Goal: Obtain resource: Download file/media

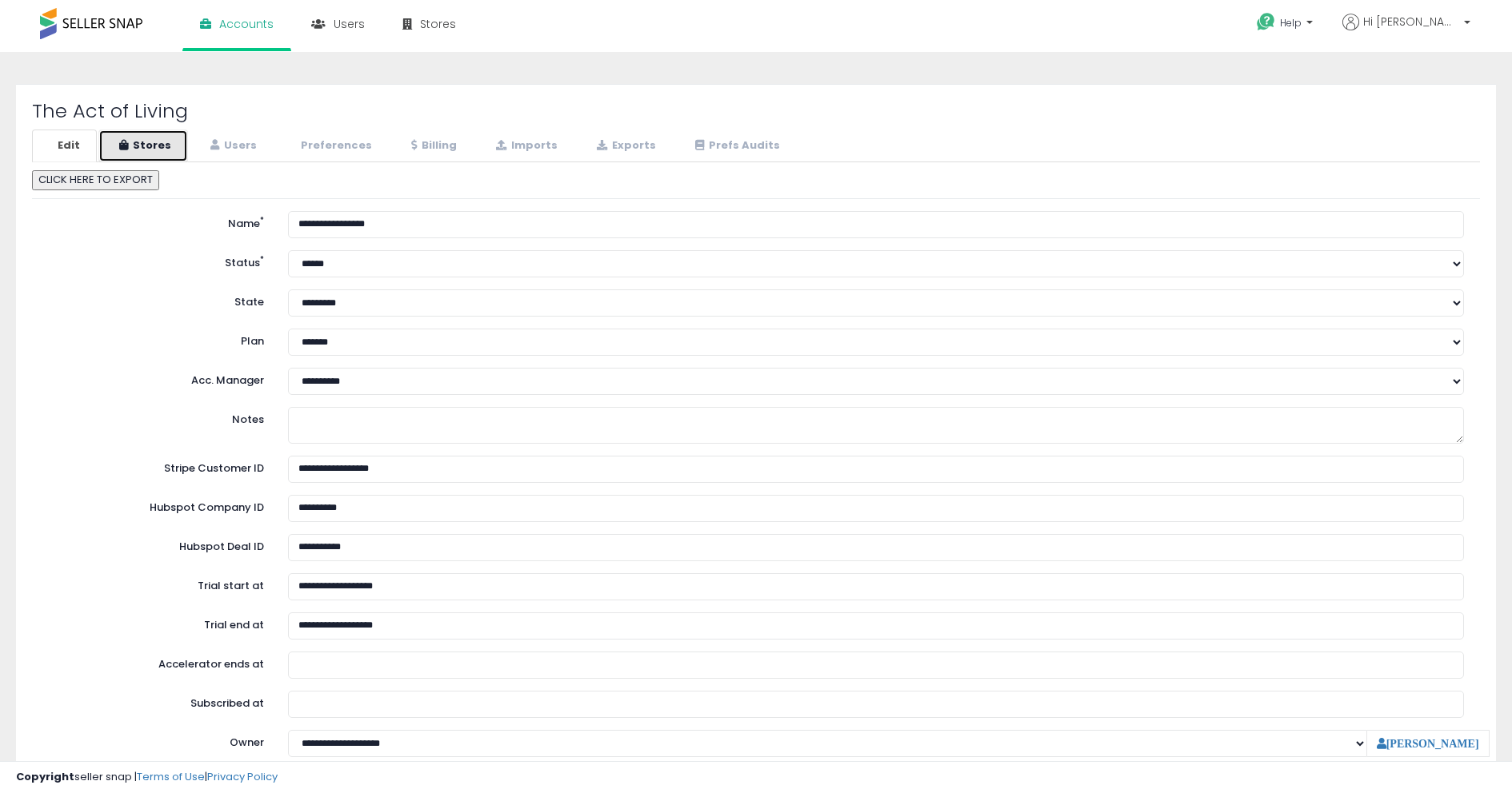
click at [124, 137] on link "Stores" at bounding box center [143, 146] width 90 height 33
click at [132, 148] on link "Stores" at bounding box center [143, 146] width 90 height 33
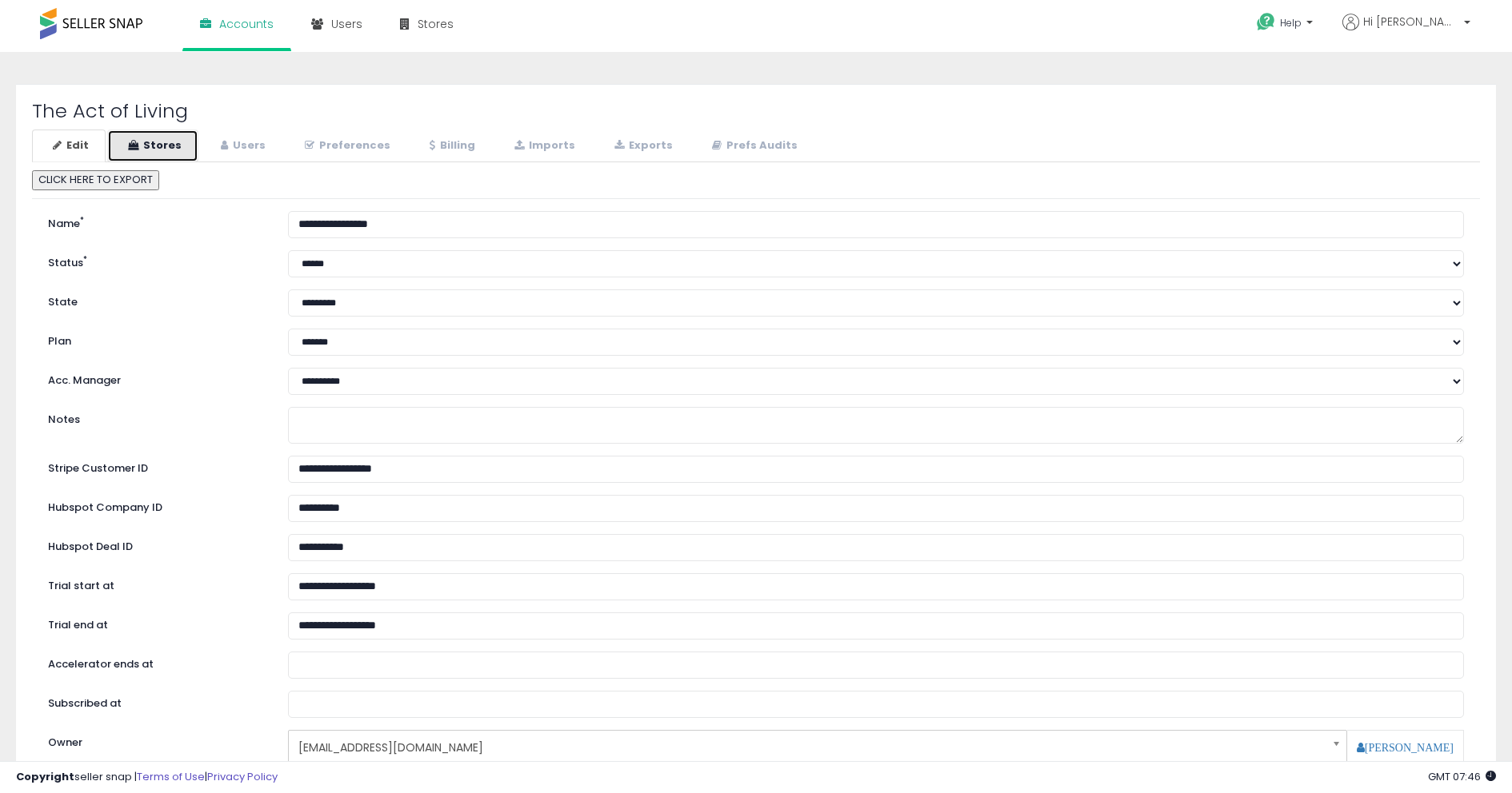
click at [165, 143] on link "Stores" at bounding box center [153, 146] width 92 height 33
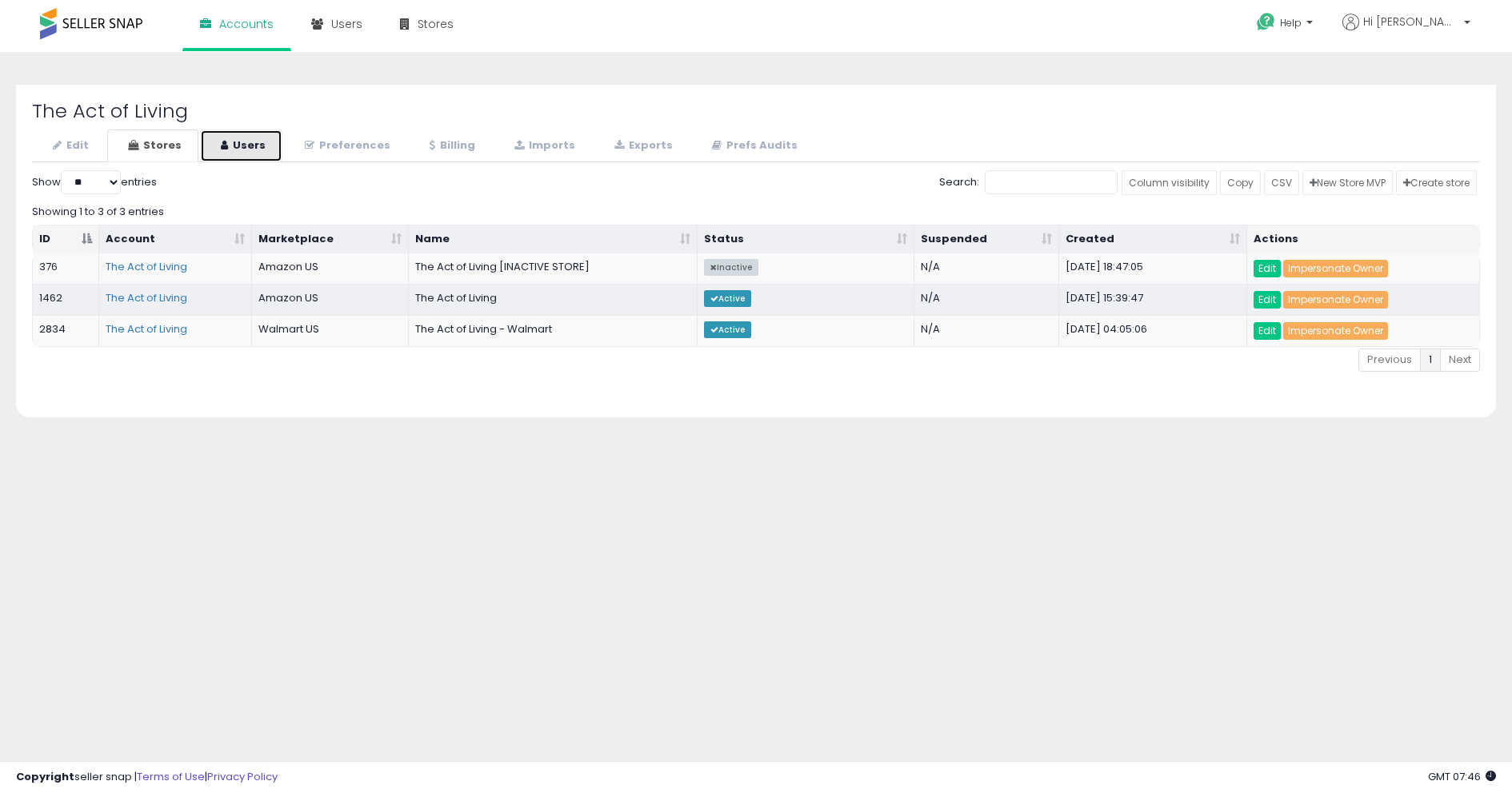
click at [225, 157] on link "Users" at bounding box center [241, 146] width 82 height 33
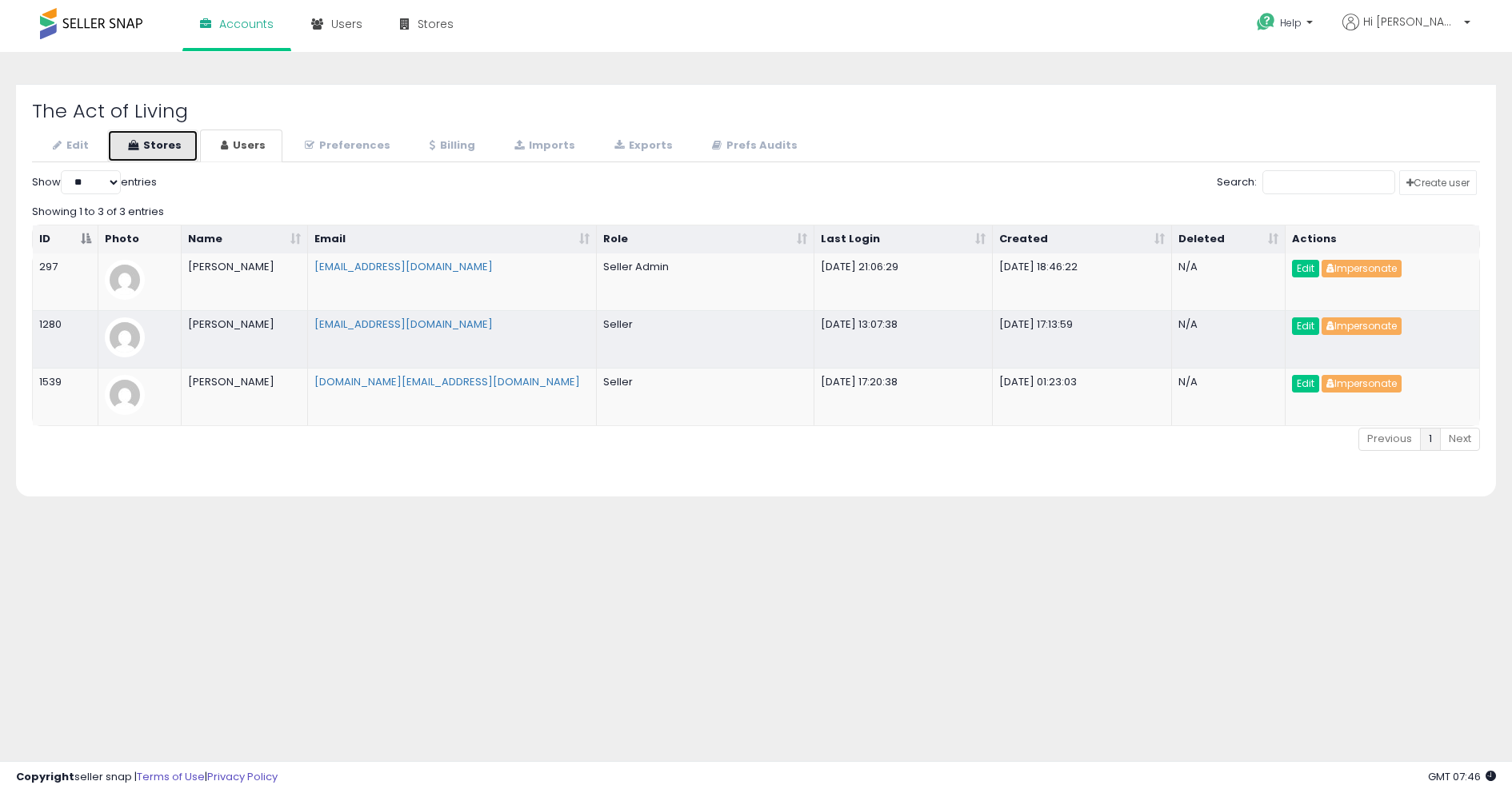
click at [148, 142] on link "Stores" at bounding box center [153, 146] width 92 height 33
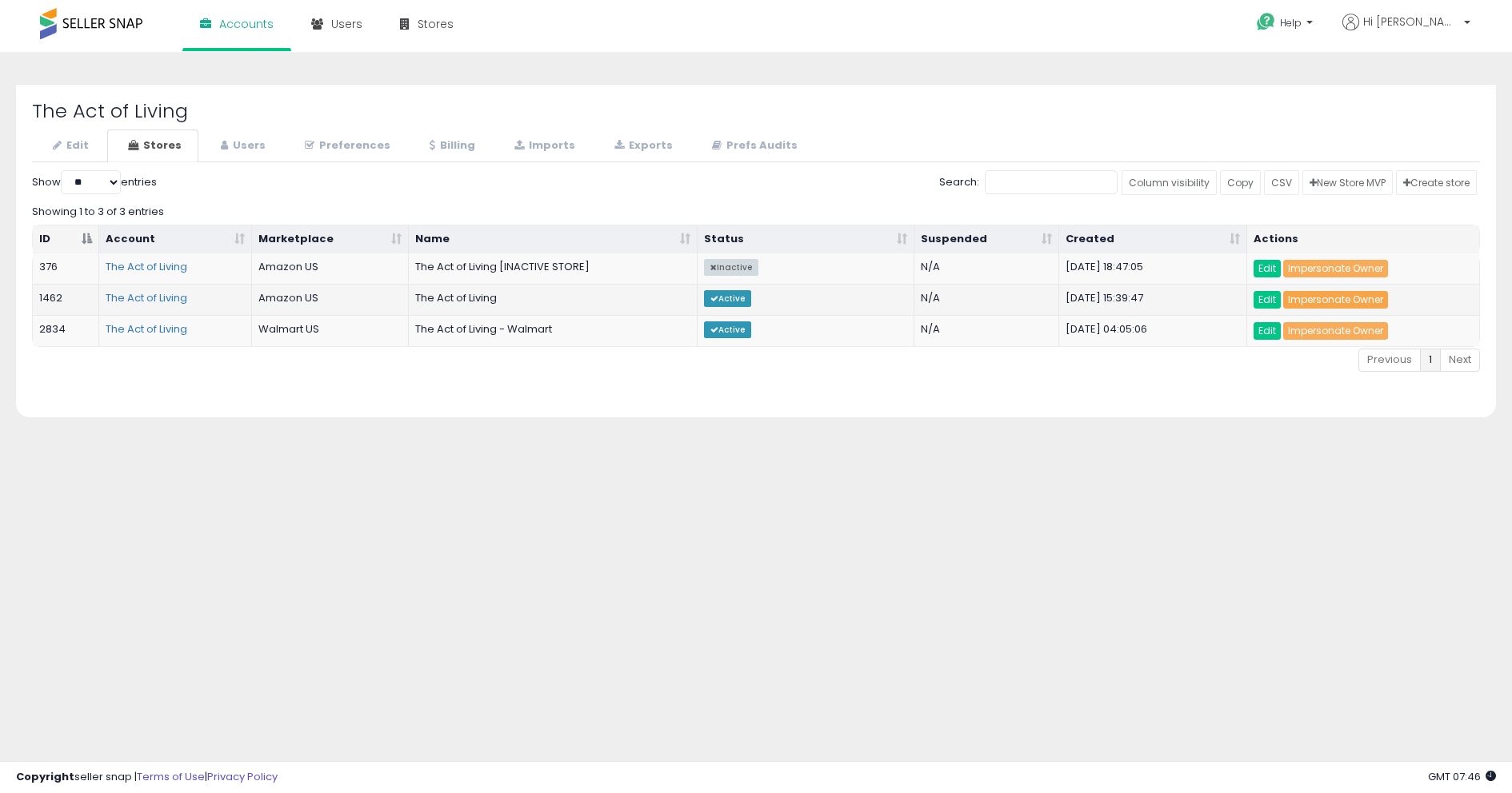
click at [1314, 303] on link "Impersonate Owner" at bounding box center [1335, 300] width 105 height 18
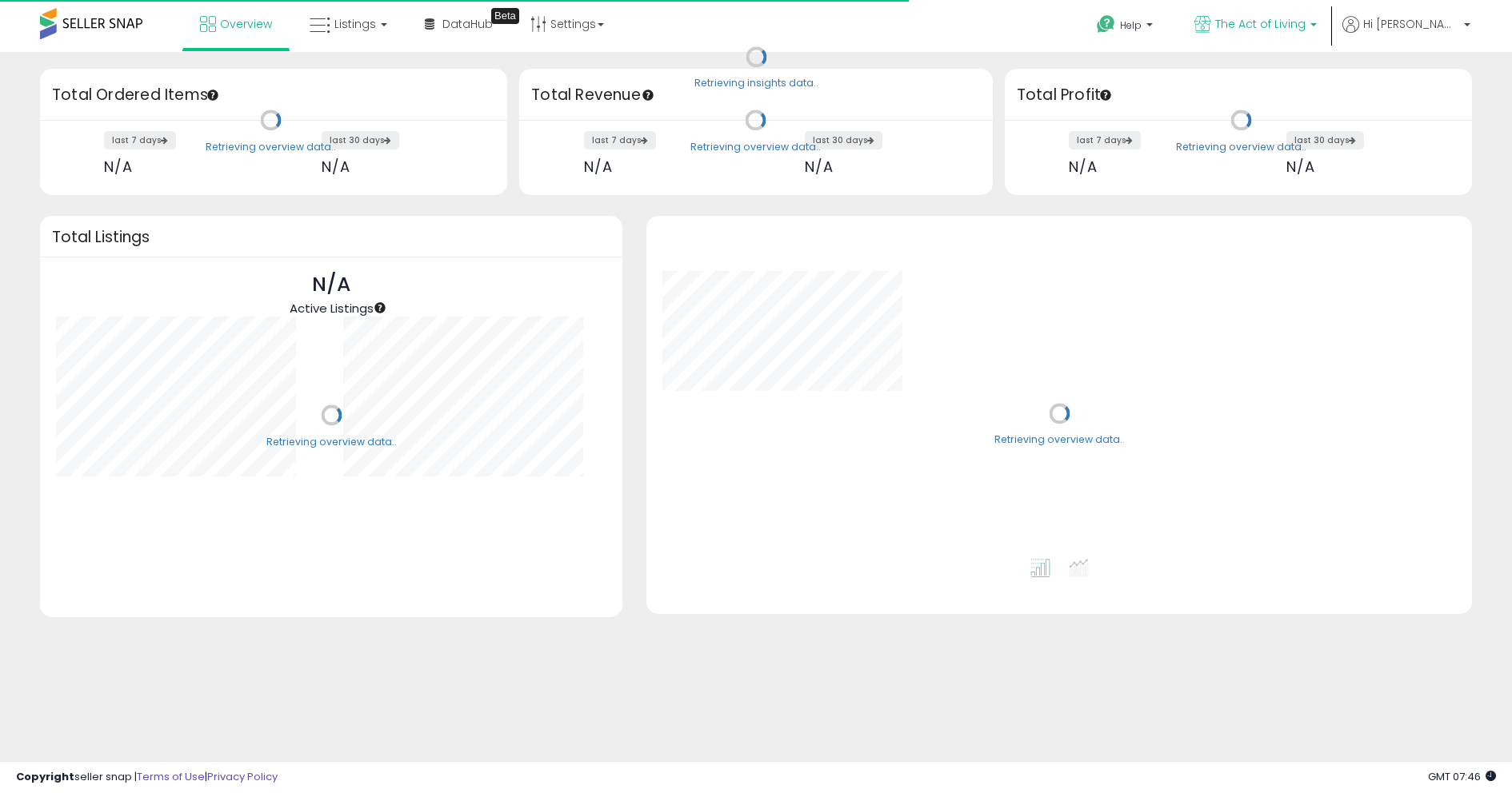
click at [1293, 16] on span "The Act of Living" at bounding box center [1261, 23] width 91 height 16
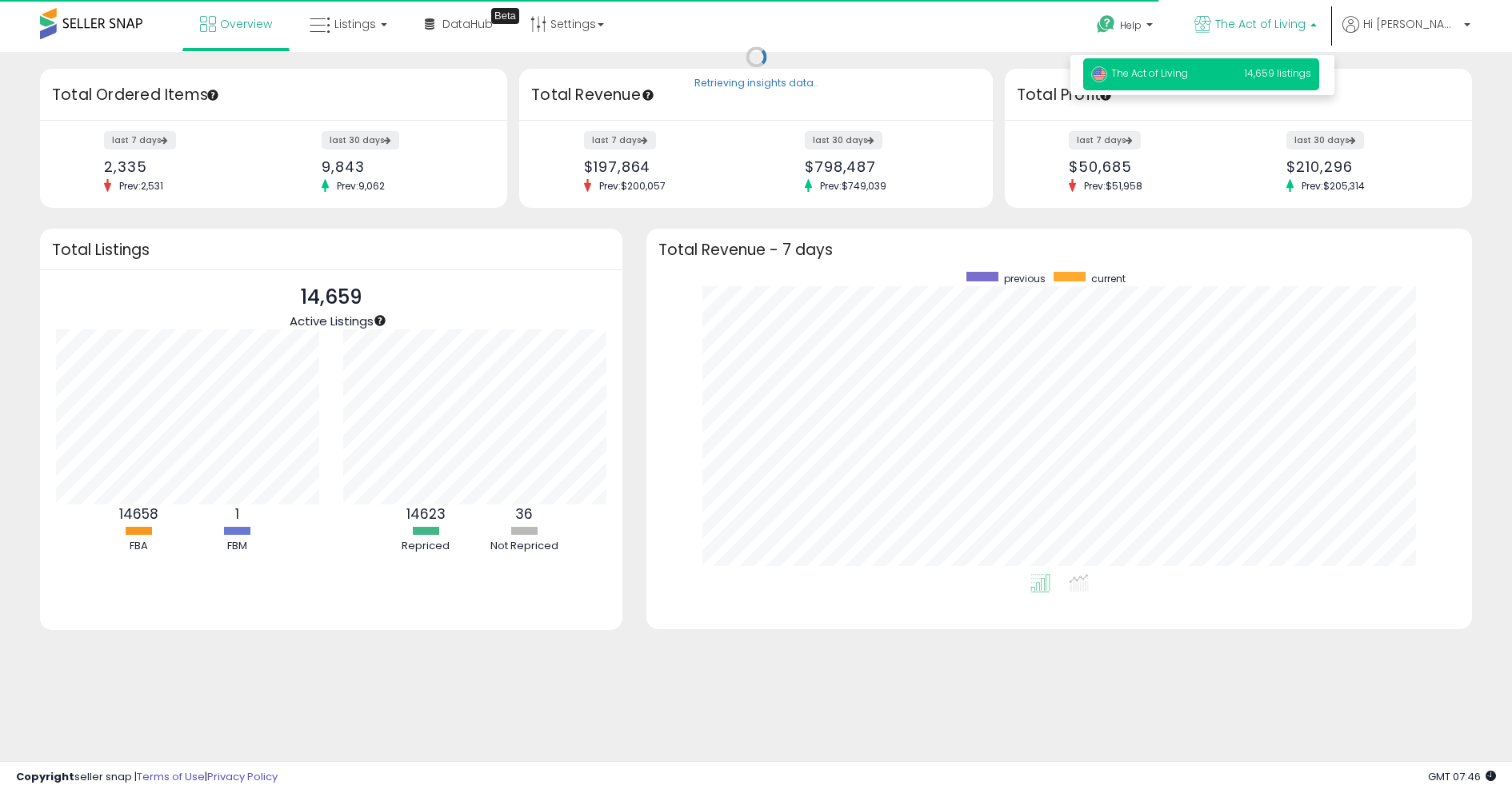
scroll to position [303, 792]
click at [1293, 16] on span "The Act of Living" at bounding box center [1261, 23] width 91 height 16
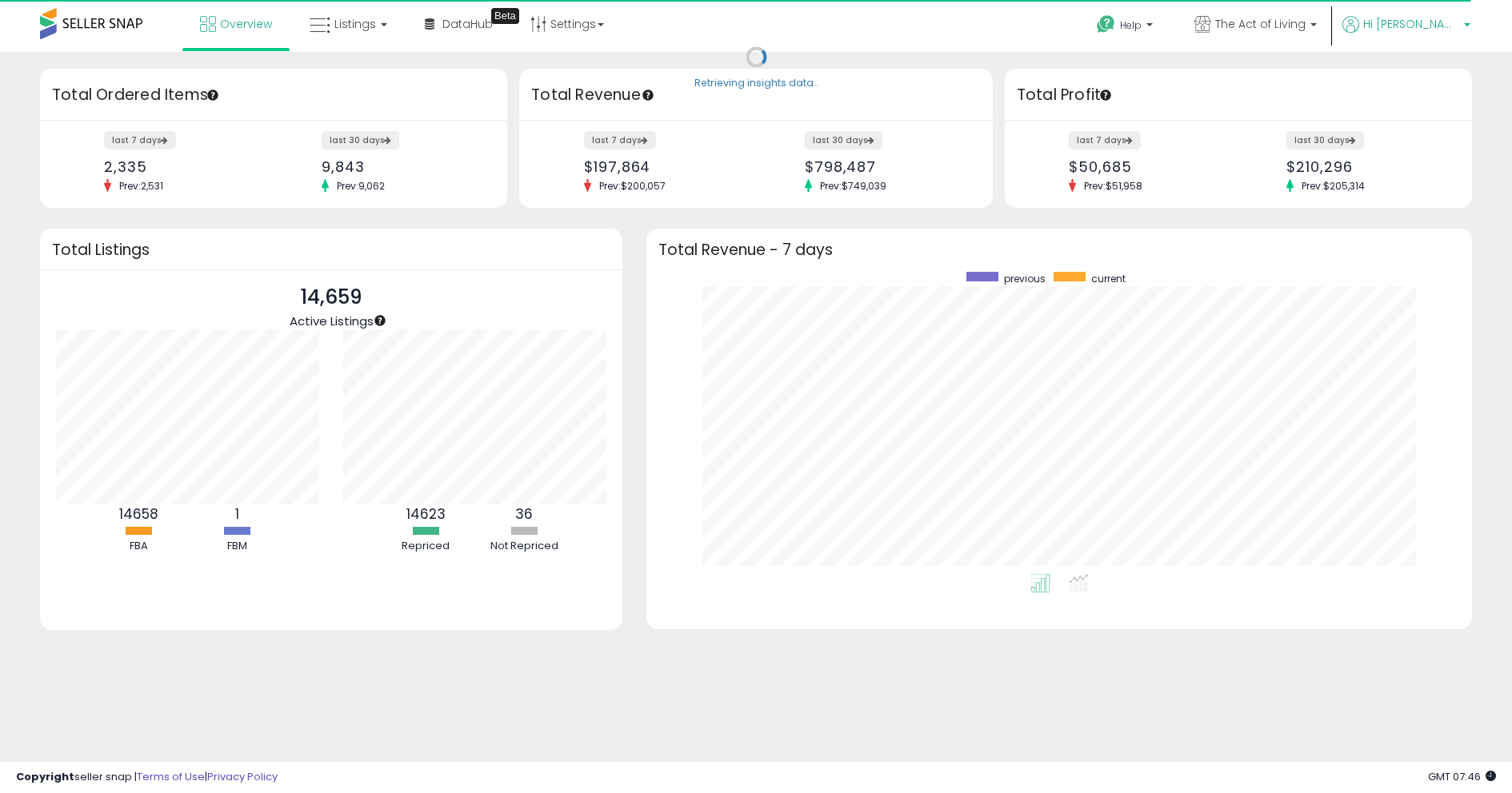
click at [1446, 30] on span "Hi [PERSON_NAME]" at bounding box center [1411, 23] width 96 height 16
click at [791, 42] on div "Overview Listings DataHub Beta" at bounding box center [488, 34] width 1000 height 68
click at [1305, 25] on span "The Act of Living" at bounding box center [1261, 23] width 91 height 16
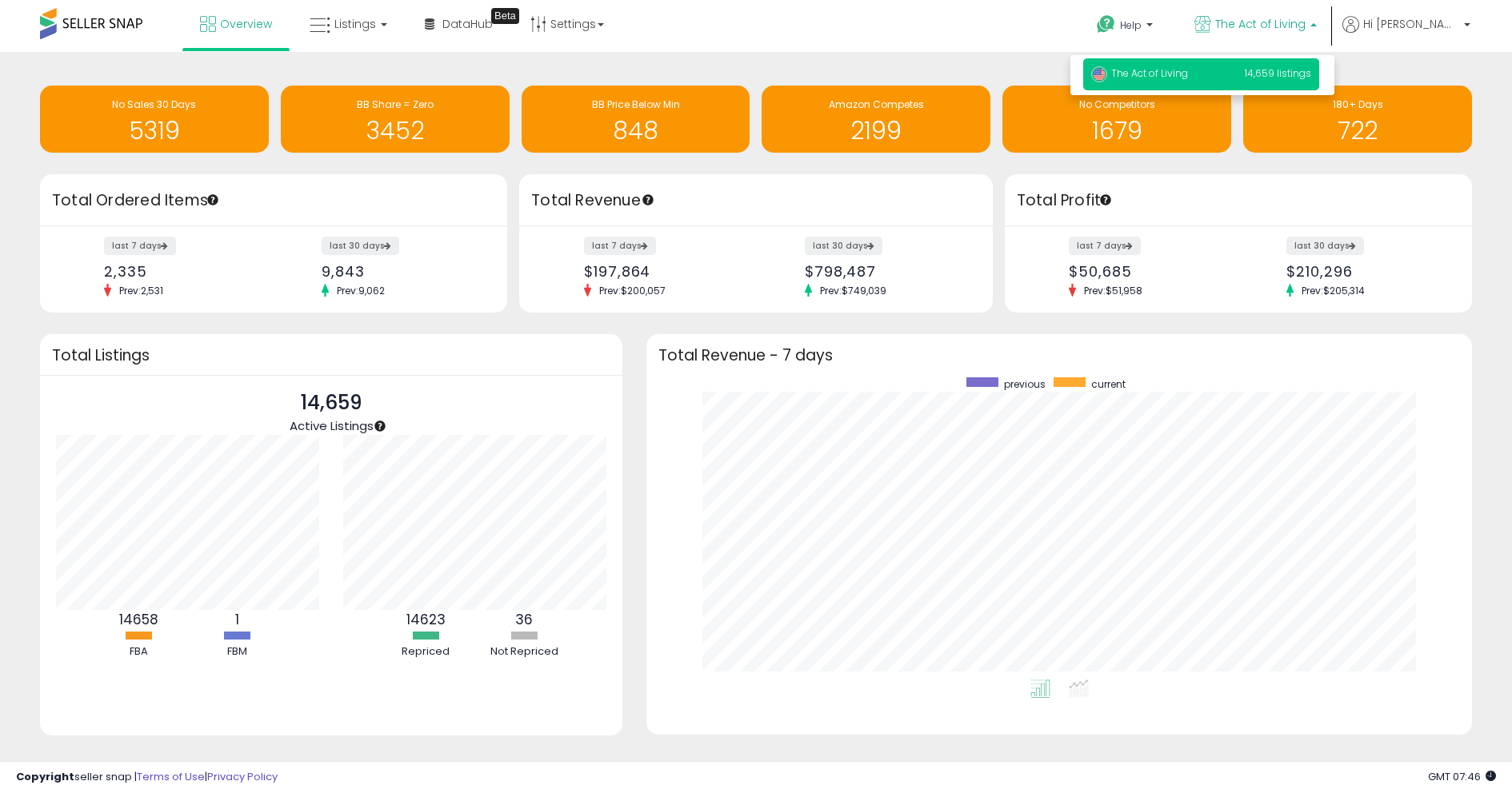
click at [1305, 25] on span "The Act of Living" at bounding box center [1261, 23] width 91 height 16
click at [1305, 24] on span "The Act of Living" at bounding box center [1261, 23] width 91 height 16
click at [1299, 30] on span "The Act of Living" at bounding box center [1261, 23] width 91 height 16
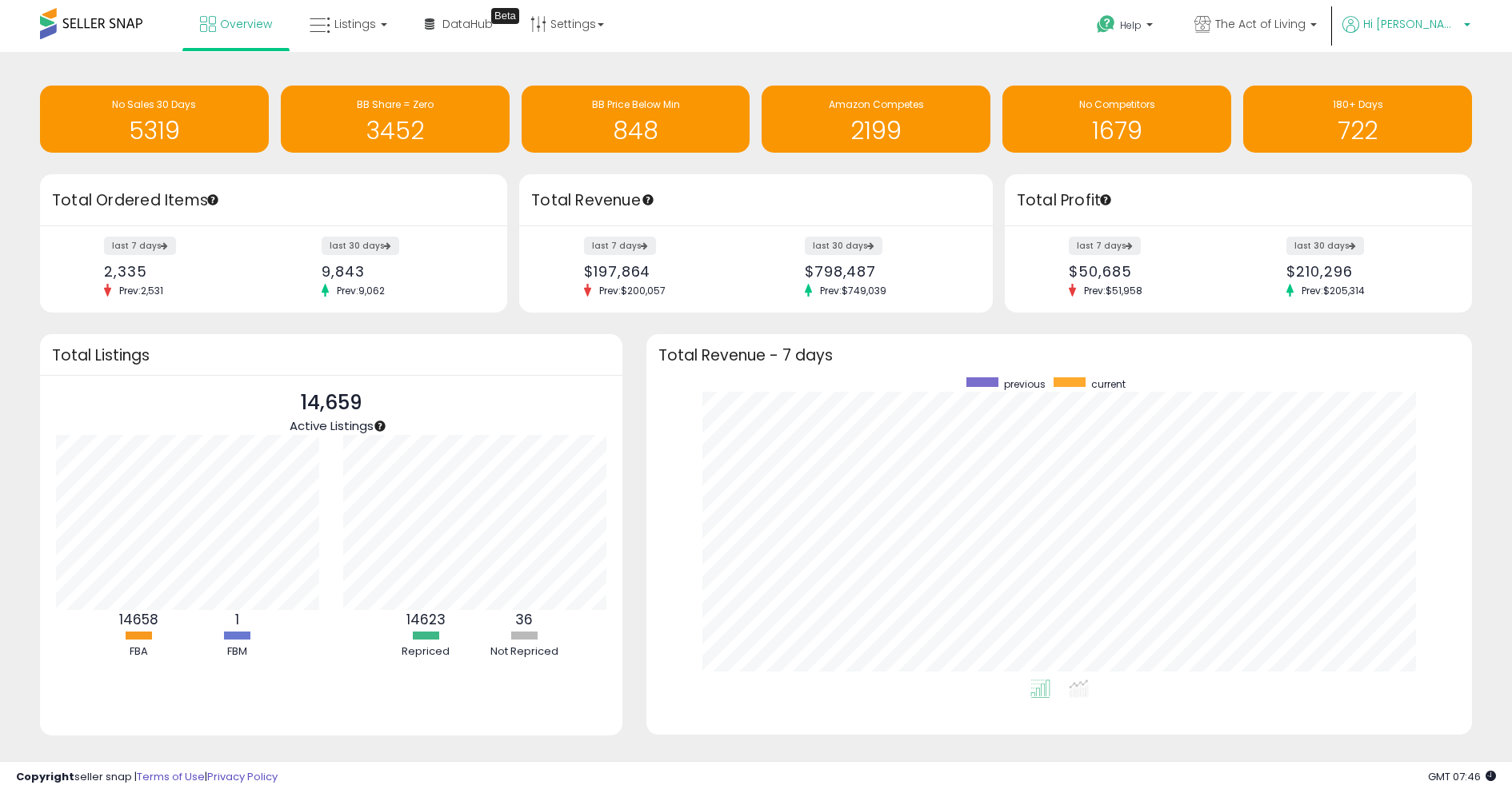
click at [1447, 20] on span "Hi [PERSON_NAME]" at bounding box center [1411, 23] width 96 height 16
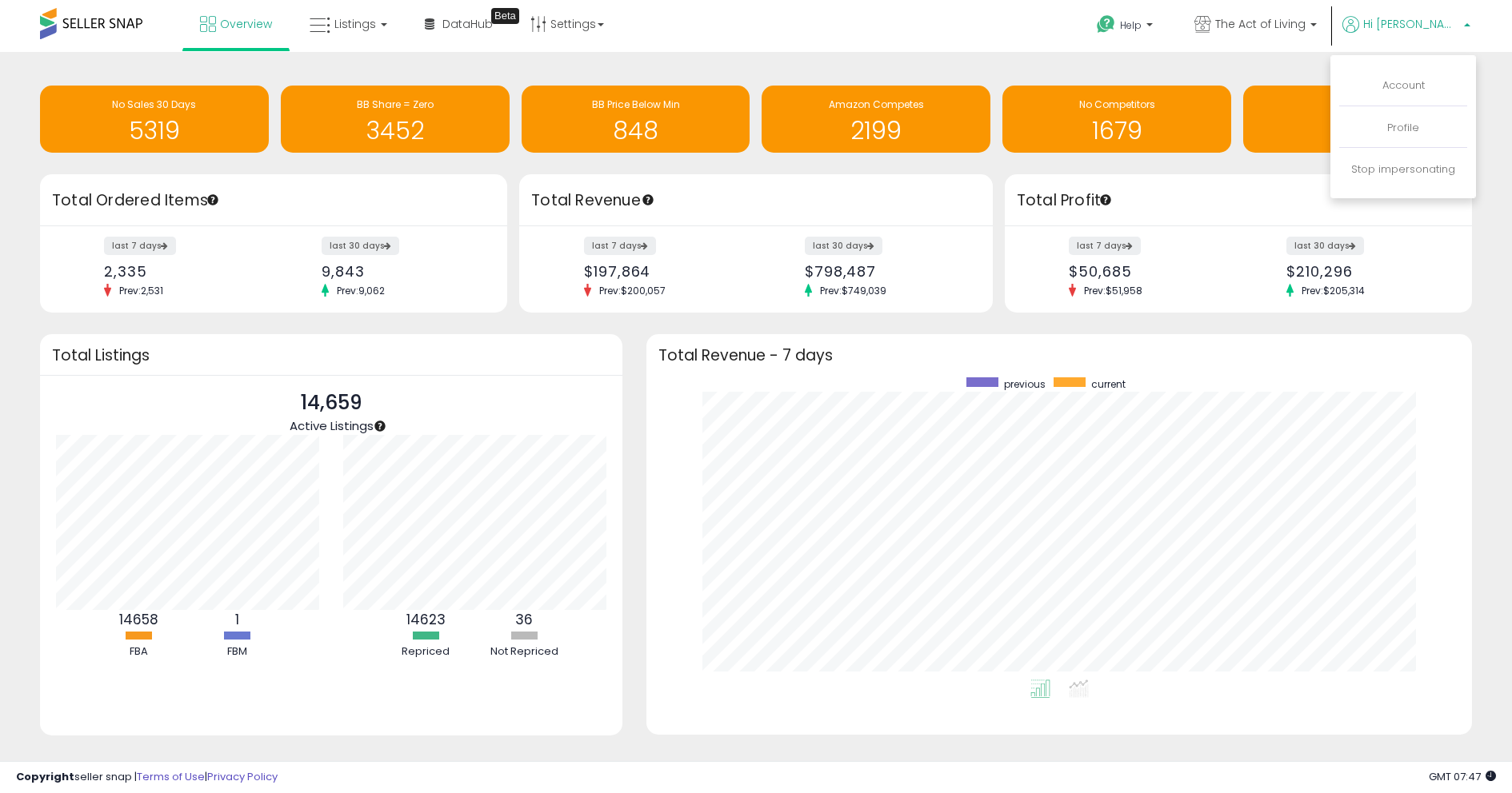
click at [1447, 28] on span "Hi [PERSON_NAME]" at bounding box center [1411, 23] width 96 height 16
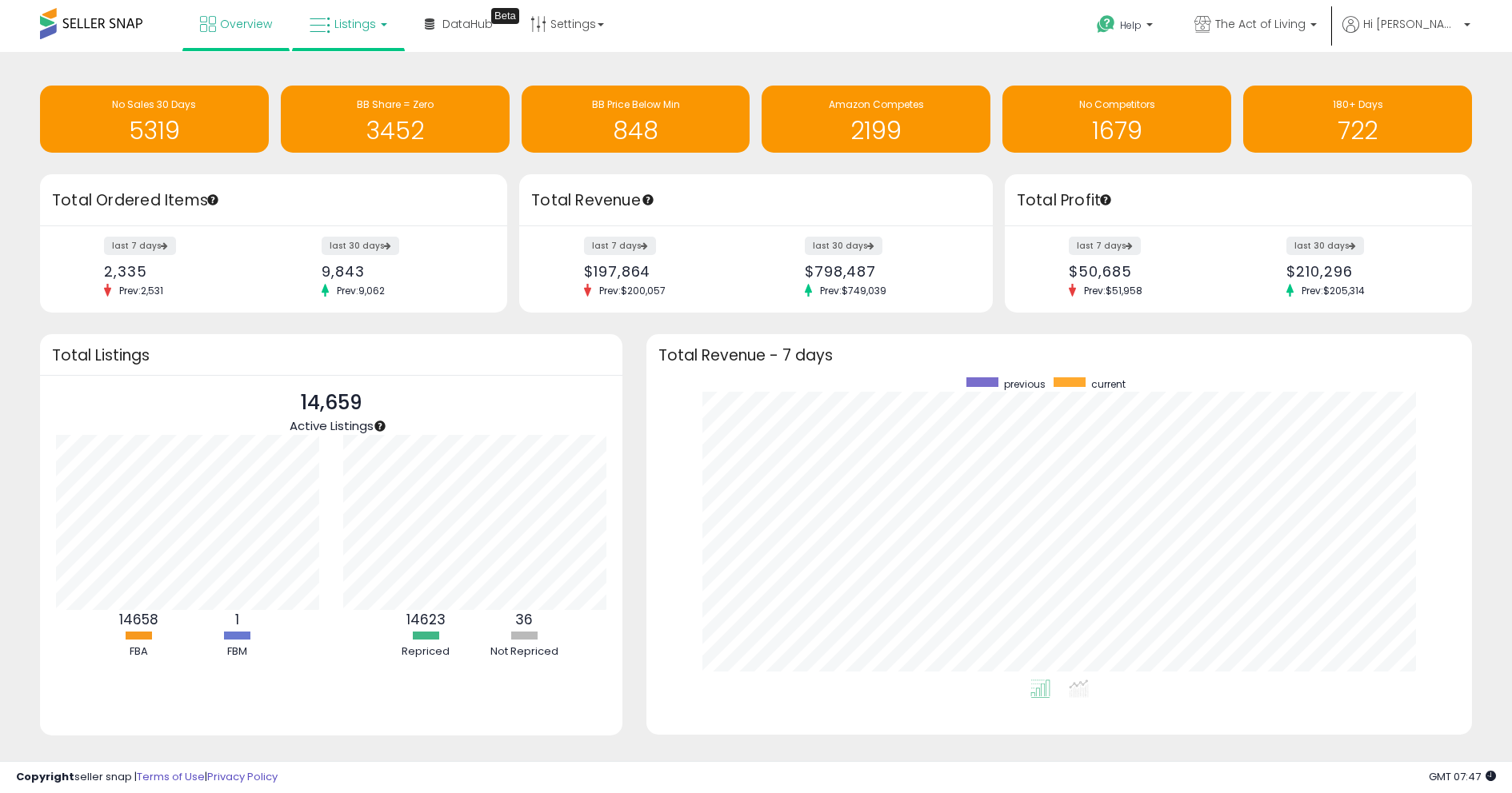
click at [331, 32] on link "Listings" at bounding box center [348, 23] width 102 height 48
click at [358, 142] on icon at bounding box center [363, 140] width 84 height 24
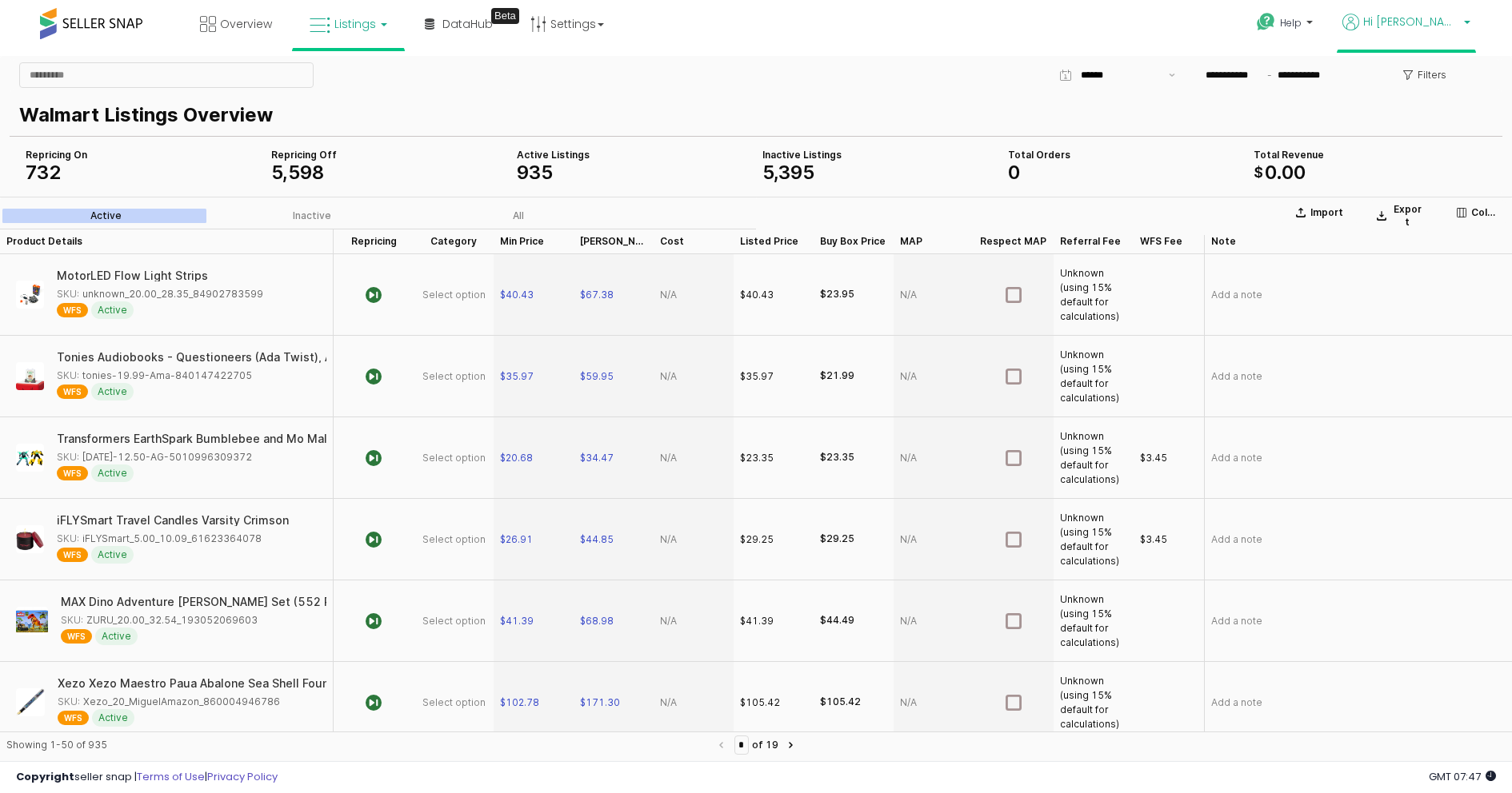
click at [1442, 22] on span "Hi [PERSON_NAME]" at bounding box center [1411, 21] width 96 height 16
click at [1403, 80] on link "Account" at bounding box center [1403, 82] width 42 height 15
click at [685, 105] on p "Walmart Listings Overview" at bounding box center [753, 115] width 1467 height 29
click at [1427, 25] on span "Hi [PERSON_NAME]" at bounding box center [1411, 21] width 96 height 16
click at [1393, 216] on p "Export" at bounding box center [1407, 215] width 32 height 25
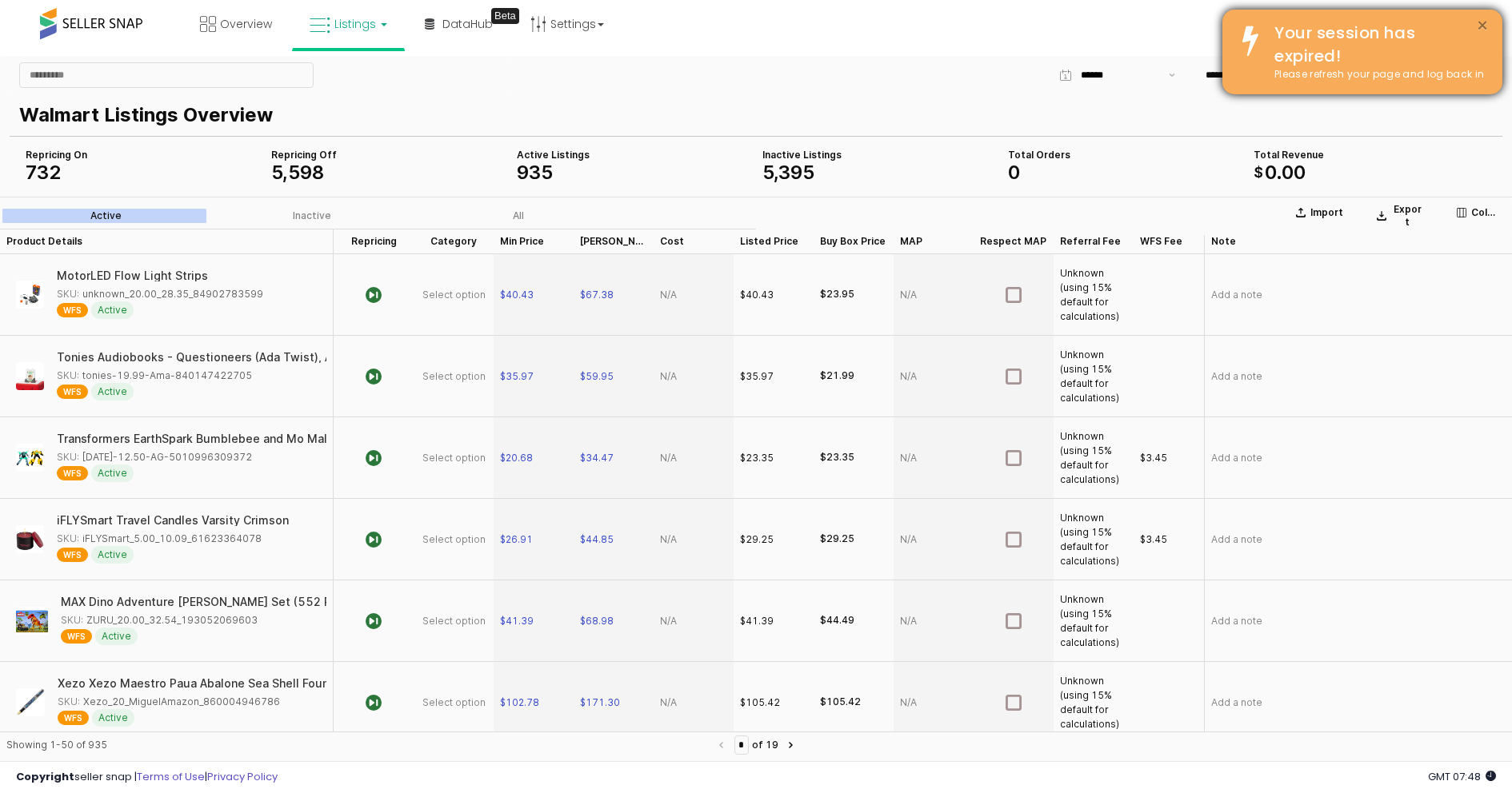
click at [1481, 22] on button "×" at bounding box center [1483, 25] width 13 height 20
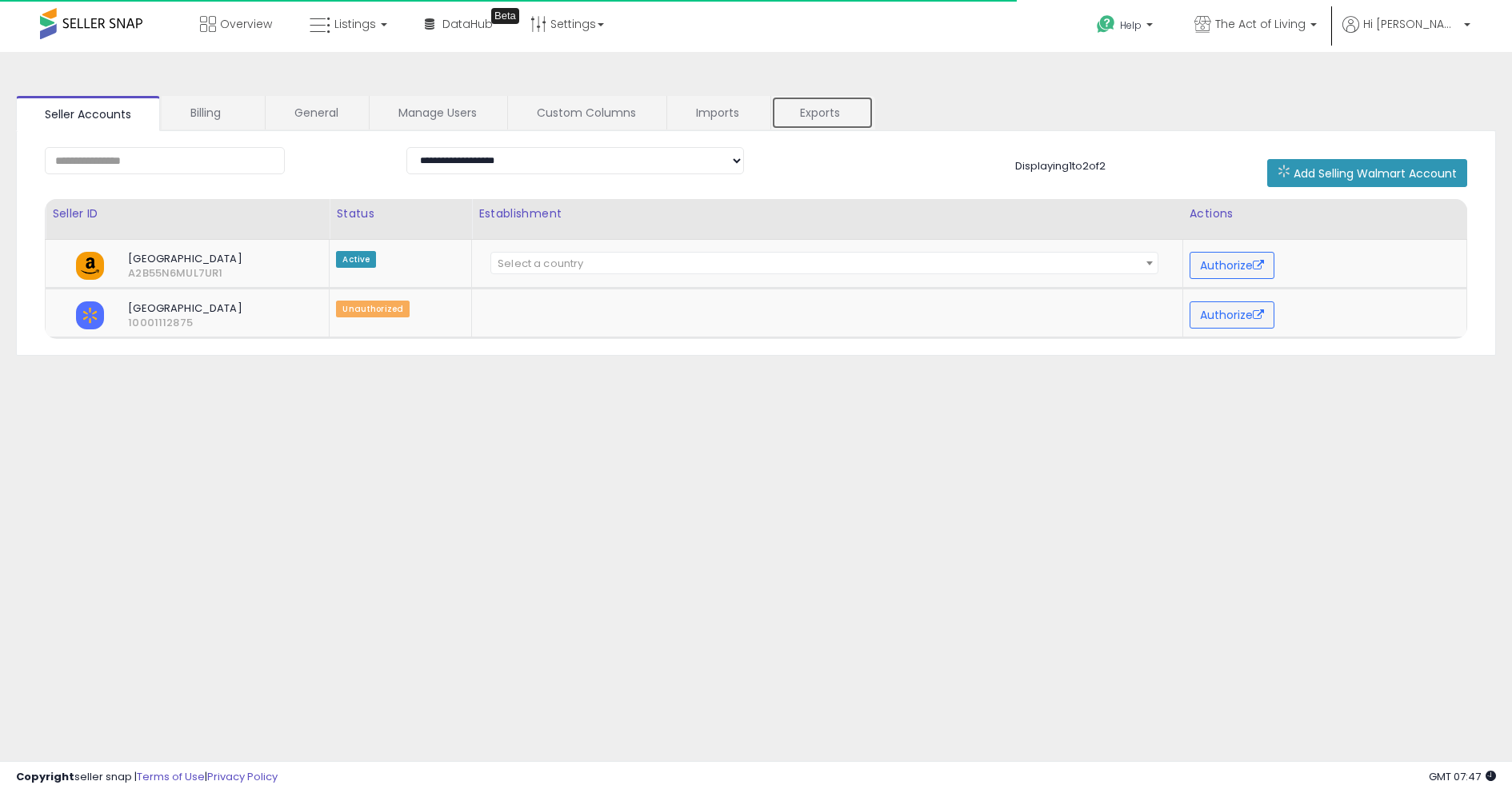
click at [787, 117] on link "Exports" at bounding box center [822, 113] width 103 height 34
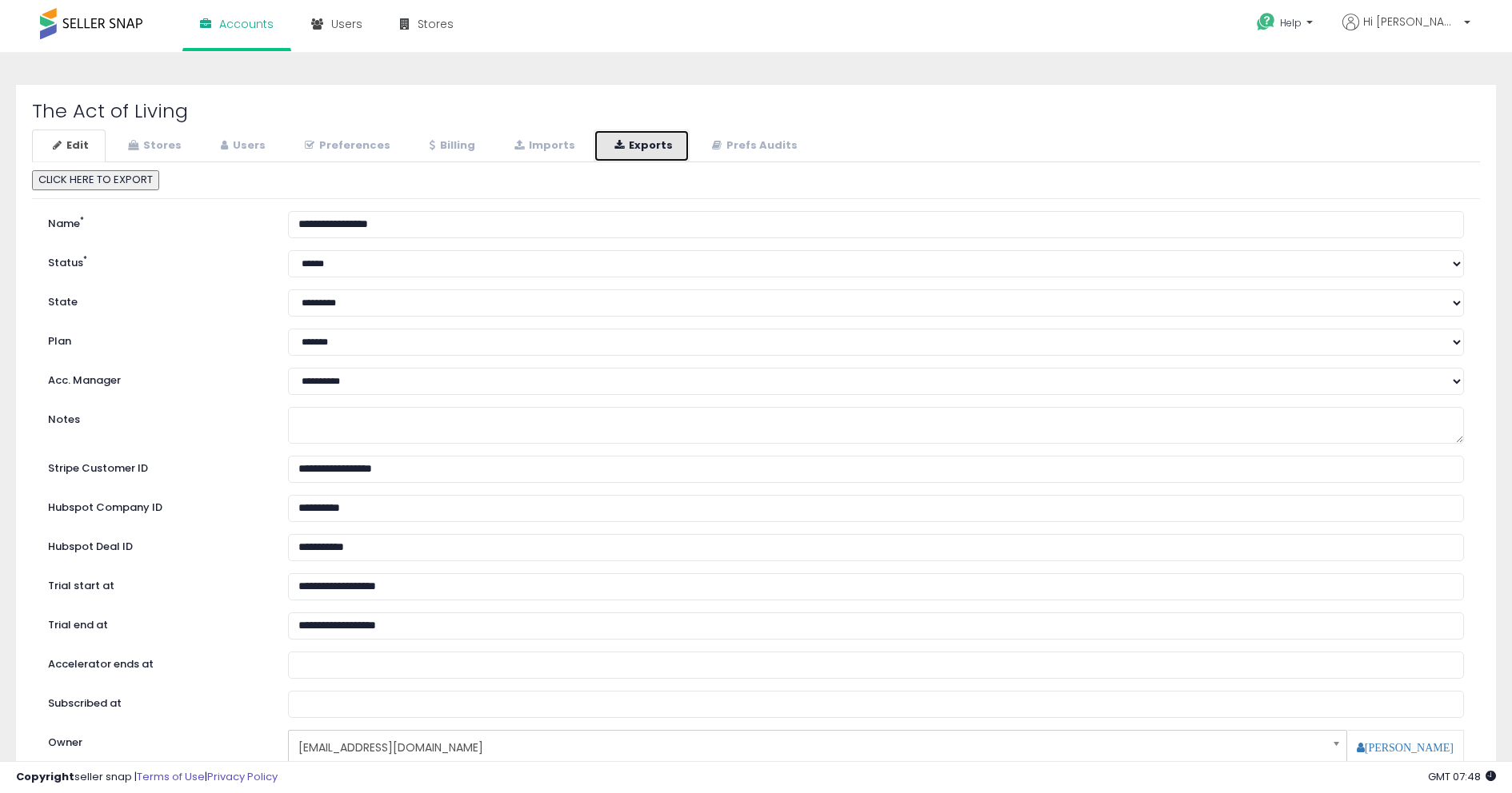
click at [620, 142] on link "Exports" at bounding box center [641, 146] width 96 height 33
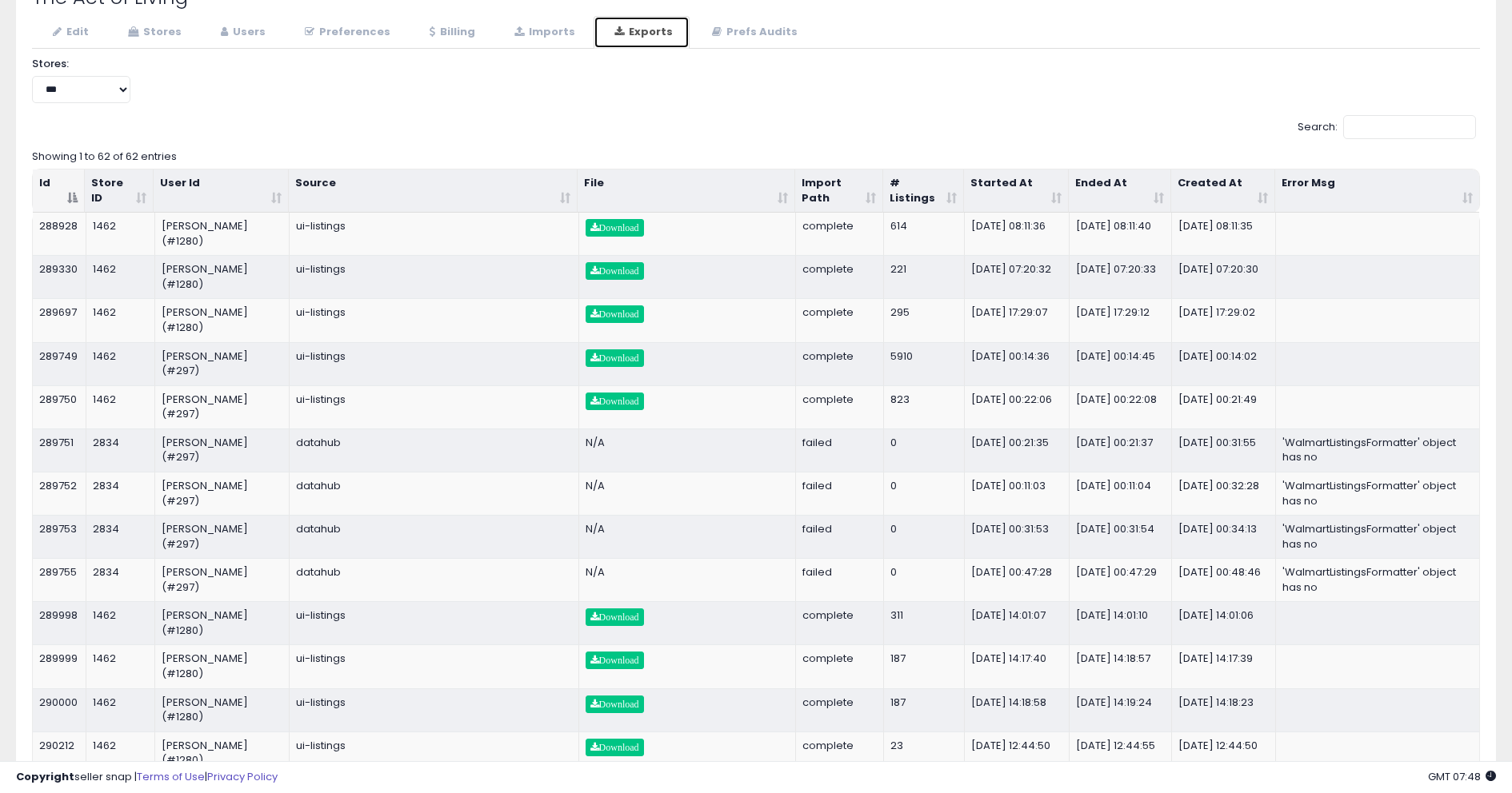
scroll to position [131, 0]
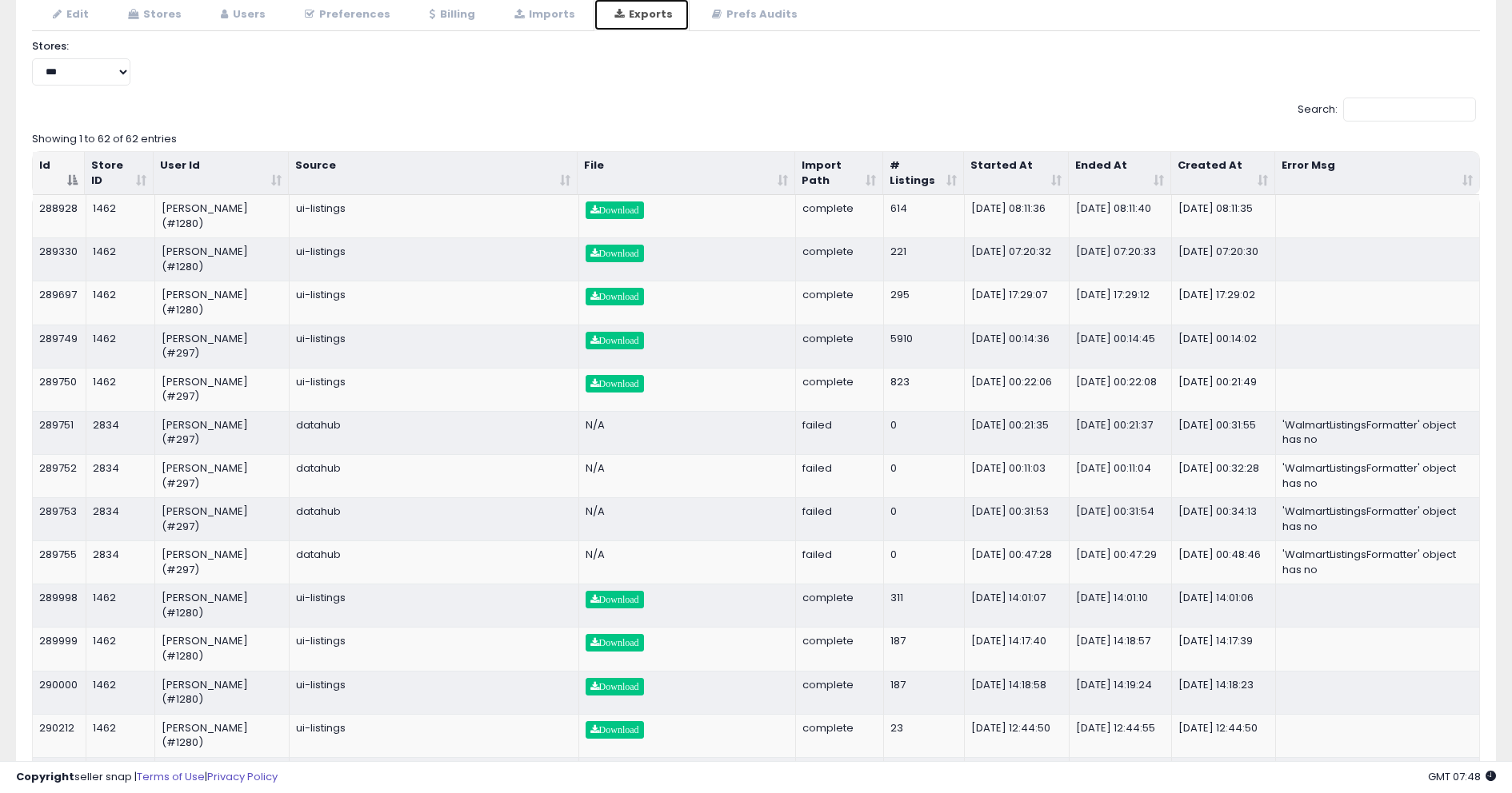
click at [1002, 177] on th "Started At" at bounding box center [1017, 174] width 105 height 43
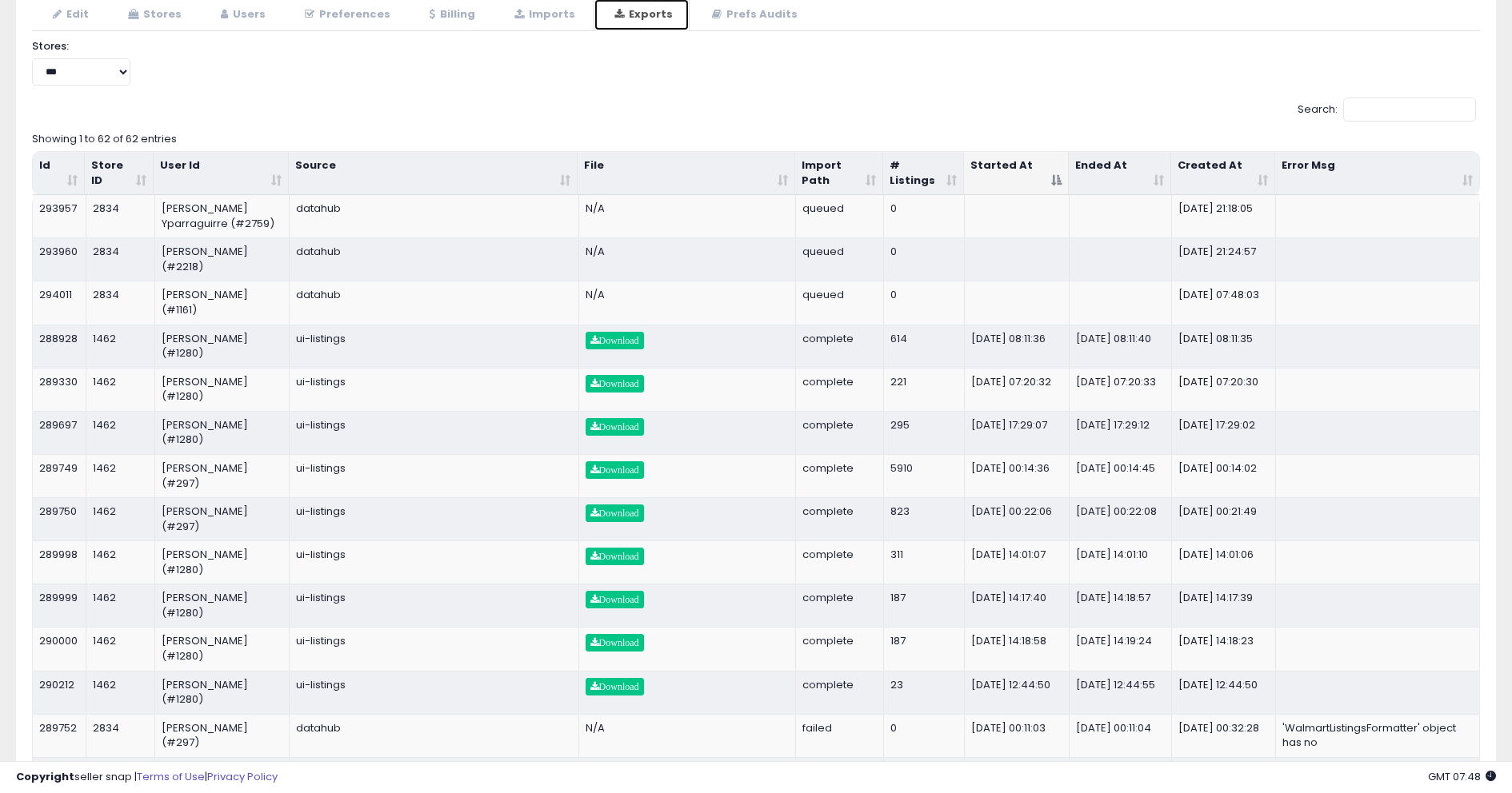
click at [1002, 177] on th "Started At" at bounding box center [1017, 174] width 105 height 43
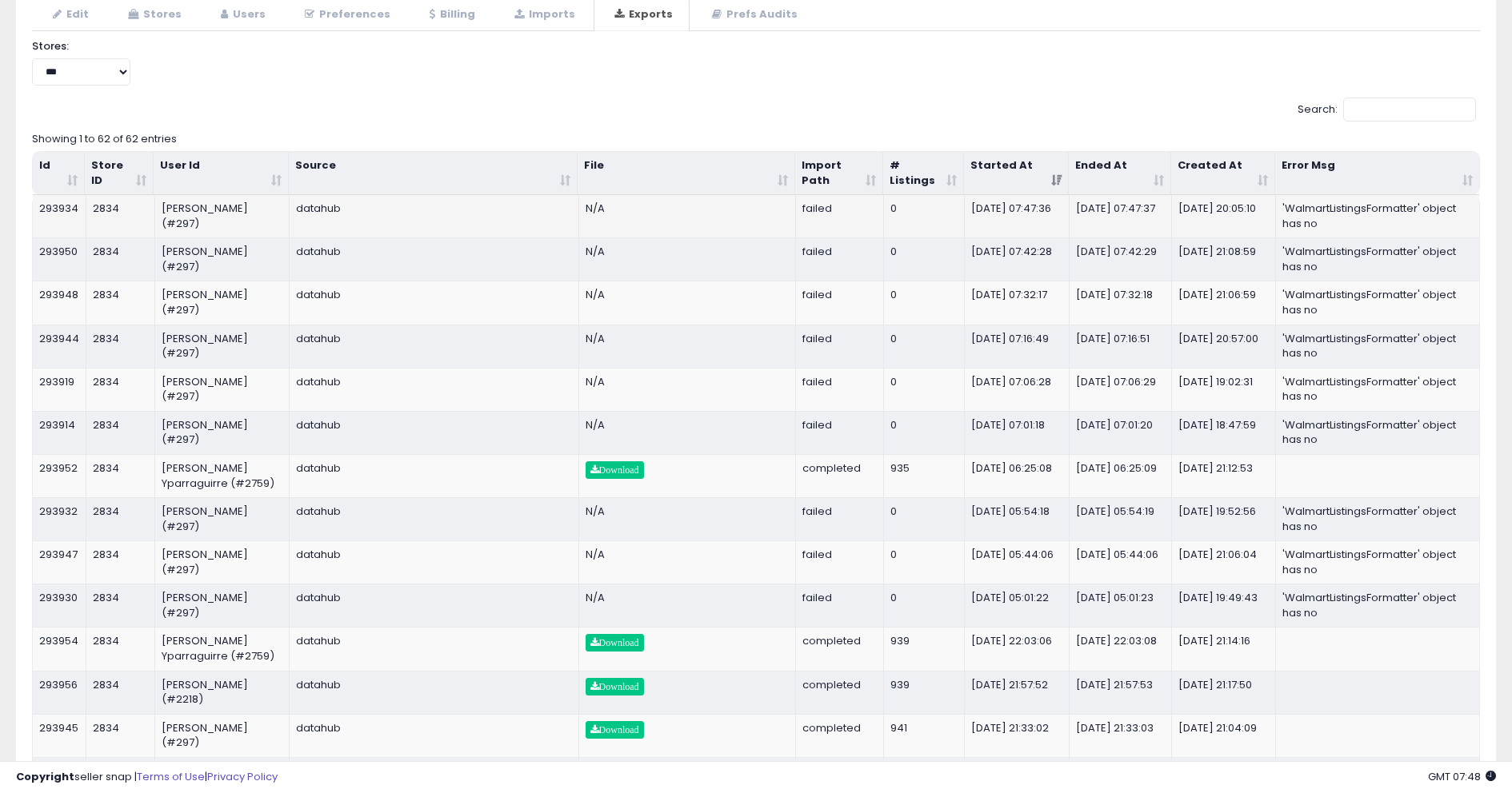
click at [1303, 224] on td "'WalmartListingsFormatter' object has no" at bounding box center [1377, 216] width 203 height 42
click at [1309, 249] on td "'WalmartListingsFormatter' object has no" at bounding box center [1377, 259] width 203 height 43
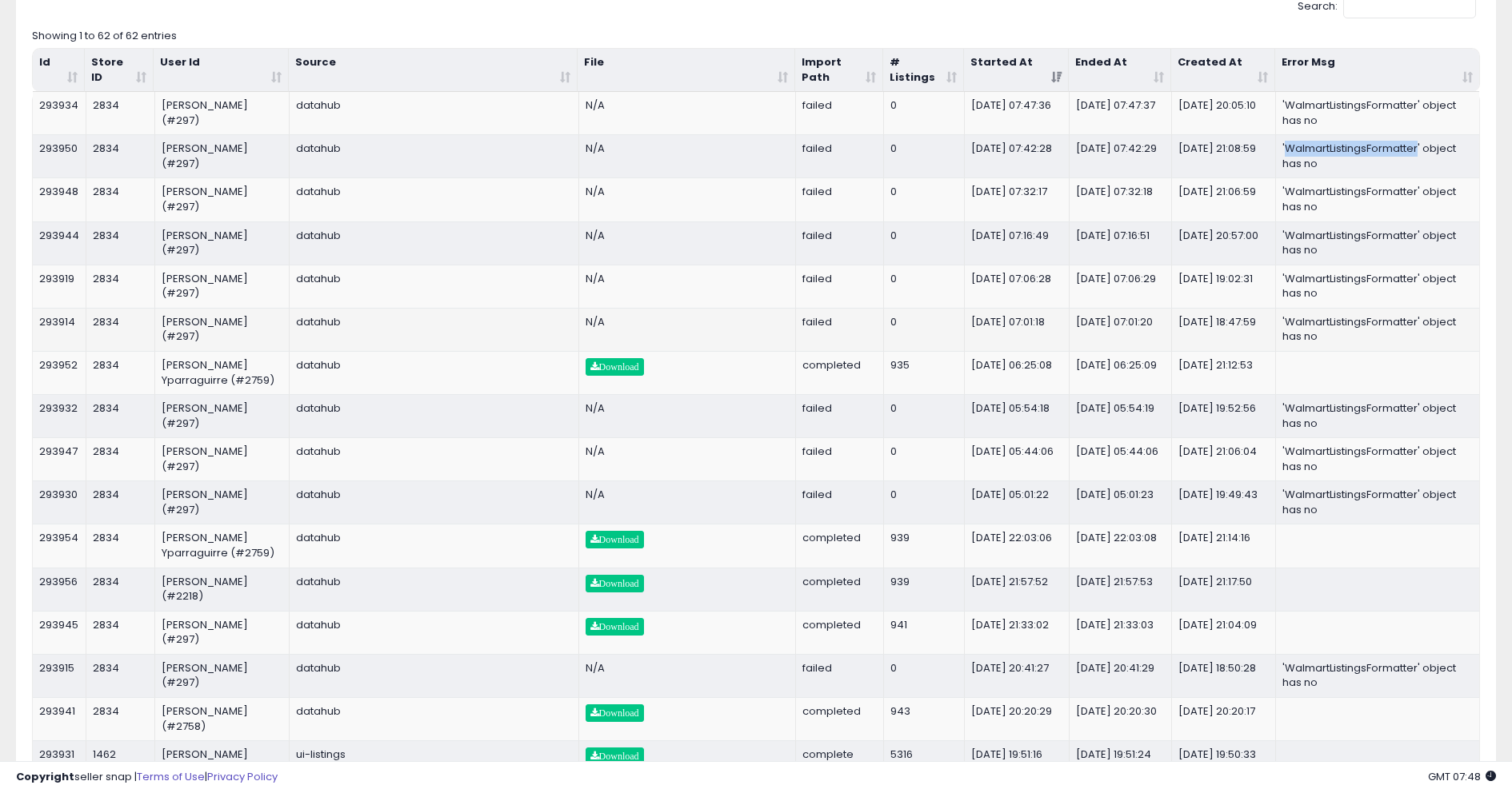
scroll to position [242, 0]
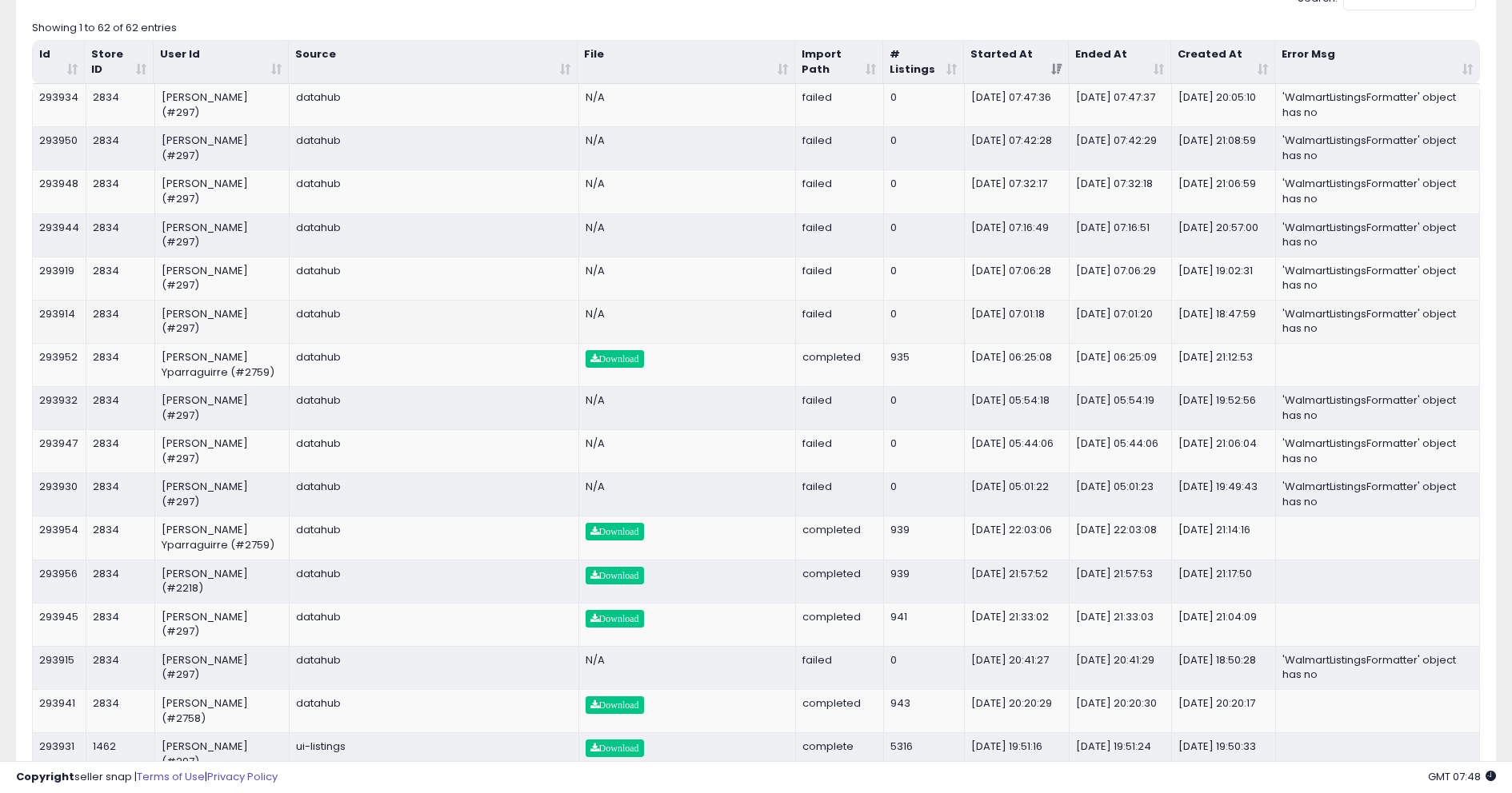
click at [225, 318] on td "Kim Coghlan (#297)" at bounding box center [222, 321] width 135 height 43
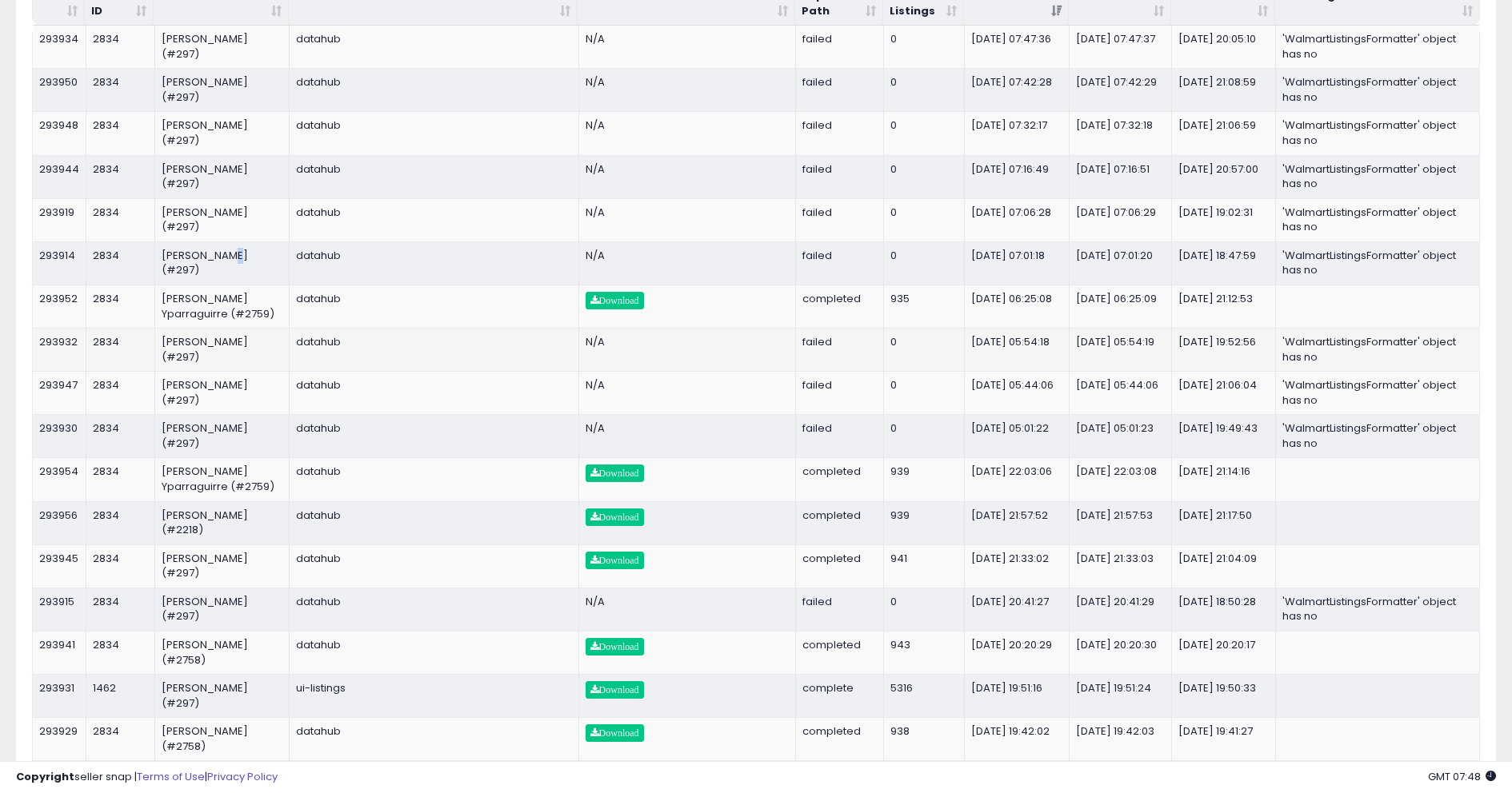
scroll to position [345, 0]
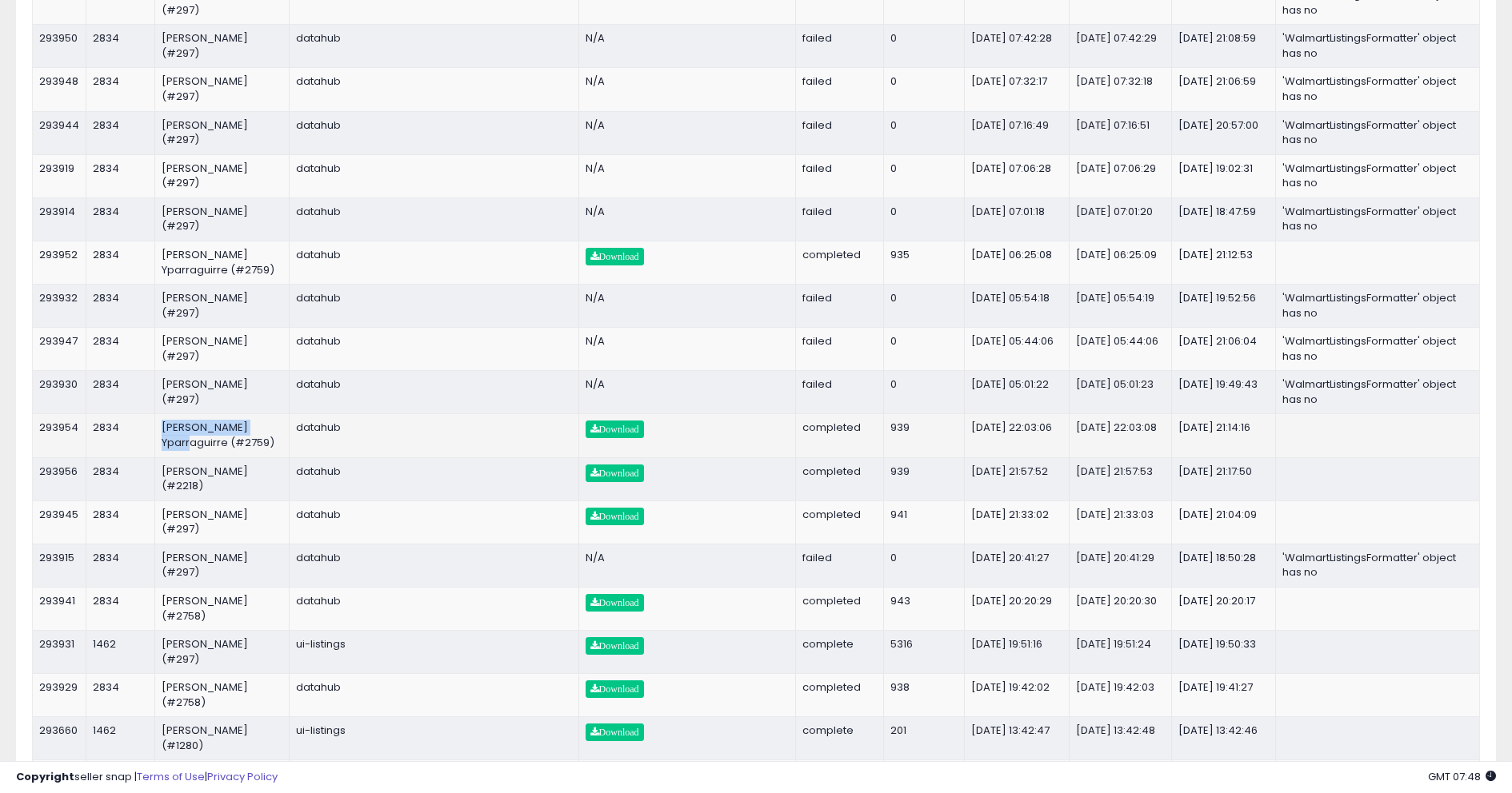
drag, startPoint x: 159, startPoint y: 424, endPoint x: 268, endPoint y: 425, distance: 109.0
click at [268, 425] on td "Keirth Yparraguirre (#2759)" at bounding box center [222, 435] width 135 height 43
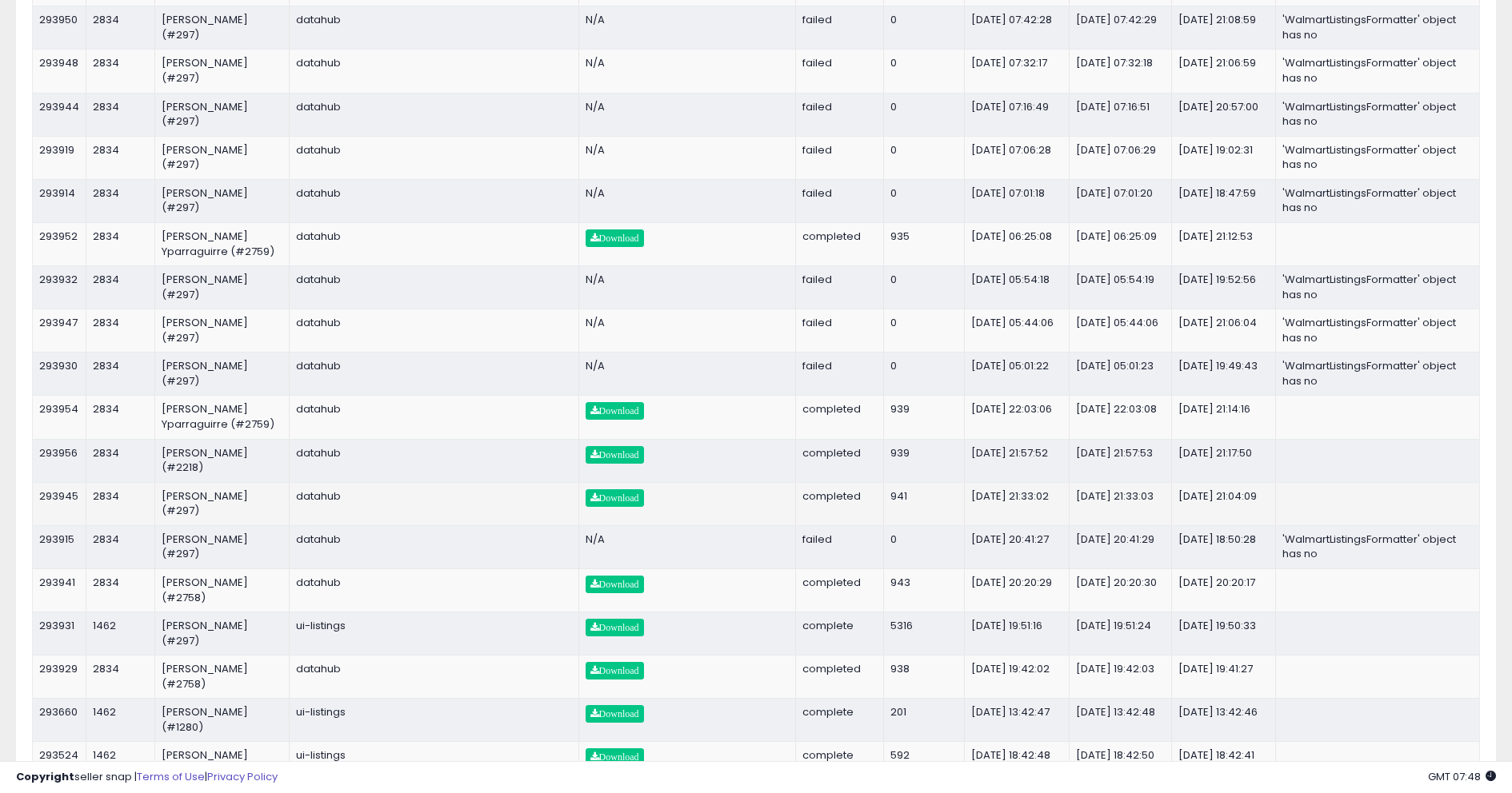
click at [996, 500] on td "2025-09-15 21:33:02" at bounding box center [1018, 503] width 105 height 43
drag, startPoint x: 1089, startPoint y: 510, endPoint x: 1216, endPoint y: 509, distance: 127.0
click at [1216, 509] on tr "293945 2834 Kim Coghlan (#297) datahub Download completed 941 2025-09-15 21:33:…" at bounding box center [756, 503] width 1447 height 43
click at [1216, 509] on td "2025-09-15 21:04:09" at bounding box center [1223, 503] width 104 height 43
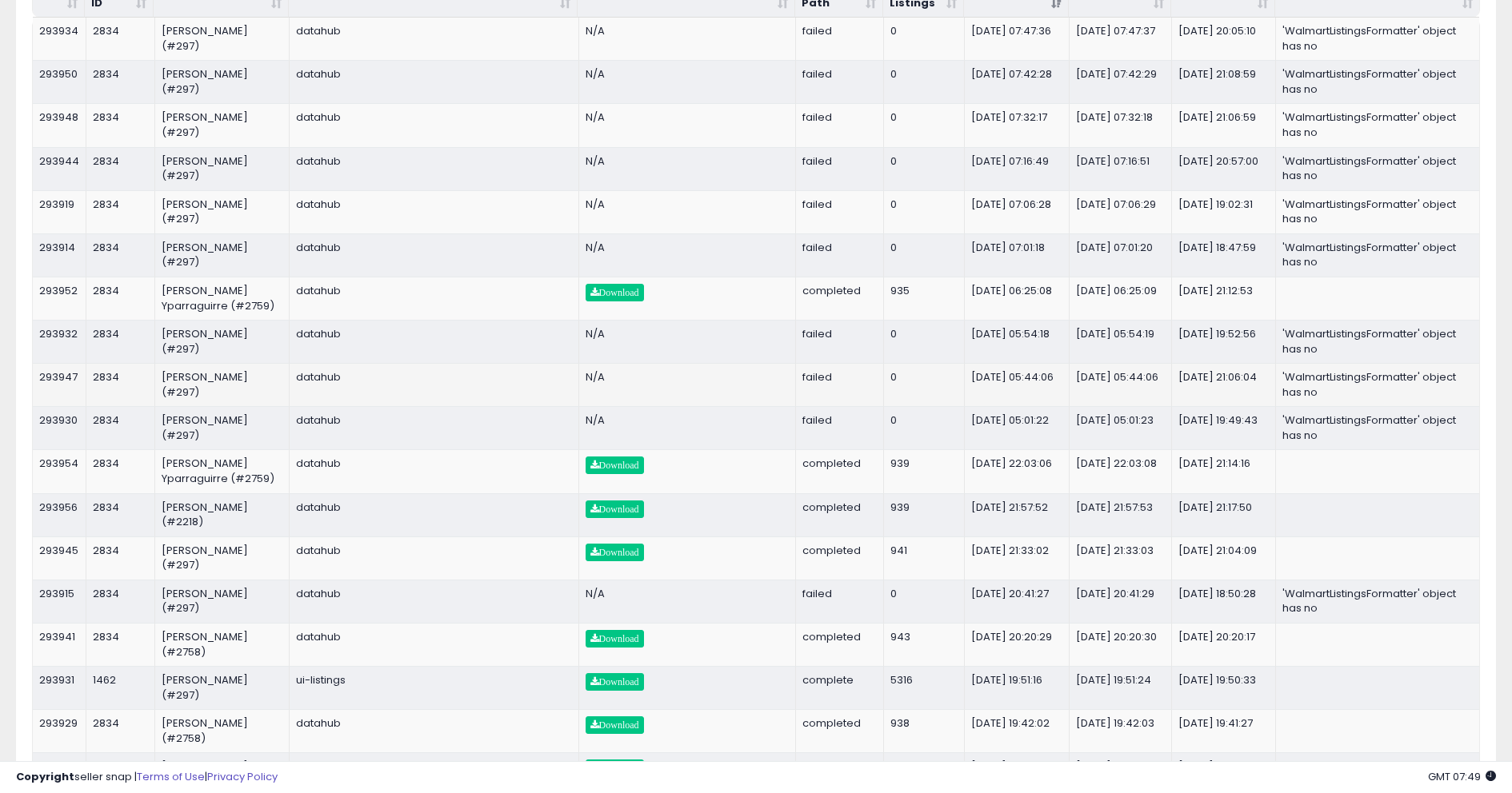
scroll to position [323, 0]
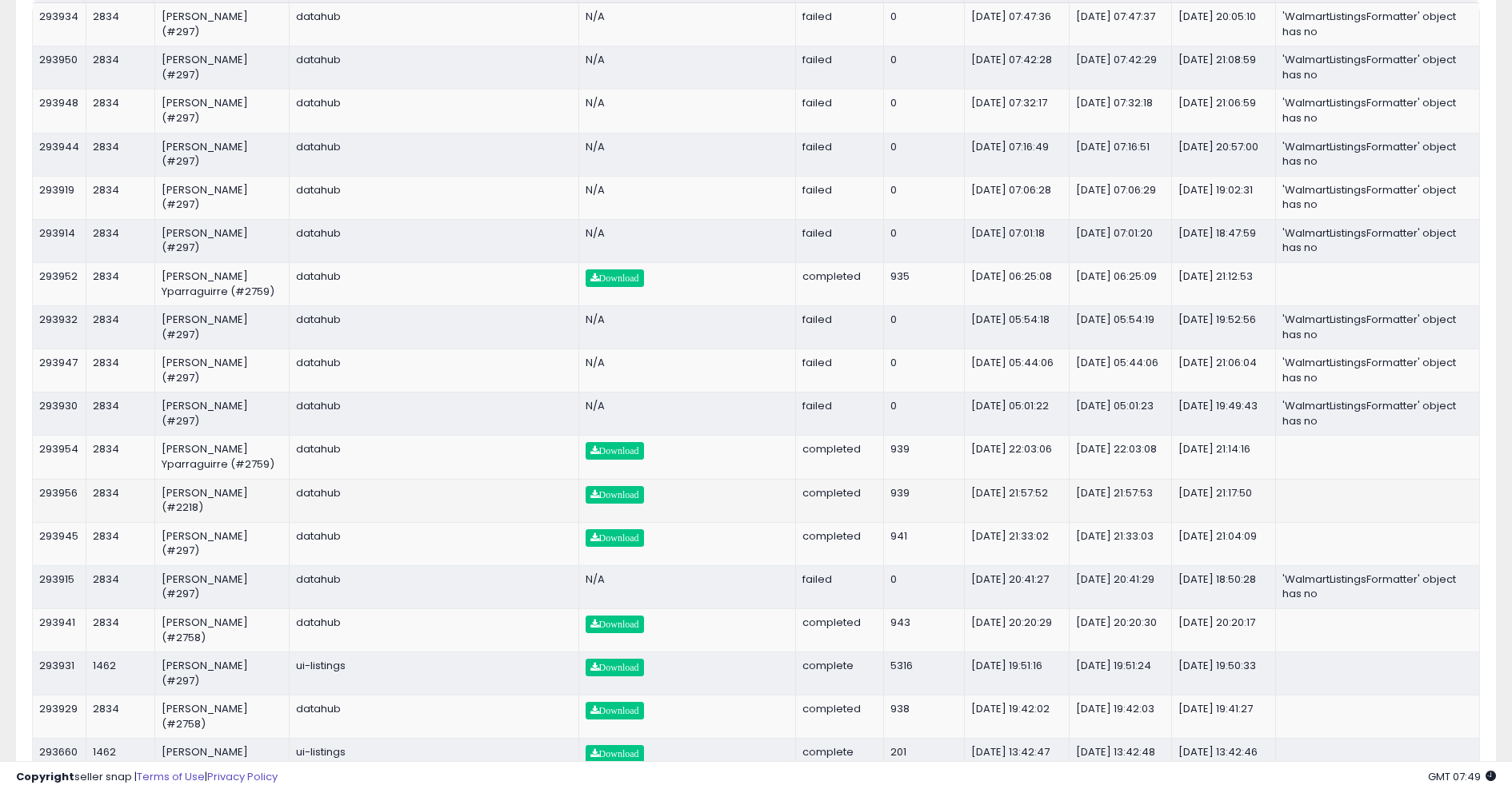
drag, startPoint x: 1085, startPoint y: 507, endPoint x: 1236, endPoint y: 507, distance: 151.0
click at [1236, 507] on tr "293956 2834 Britney Katz (#2218) datahub Download completed 939 2025-09-15 21:5…" at bounding box center [756, 501] width 1447 height 43
click at [1236, 507] on td "2025-09-15 21:17:50" at bounding box center [1223, 501] width 104 height 43
click at [1091, 513] on td "2025-09-15 21:57:53" at bounding box center [1121, 501] width 103 height 43
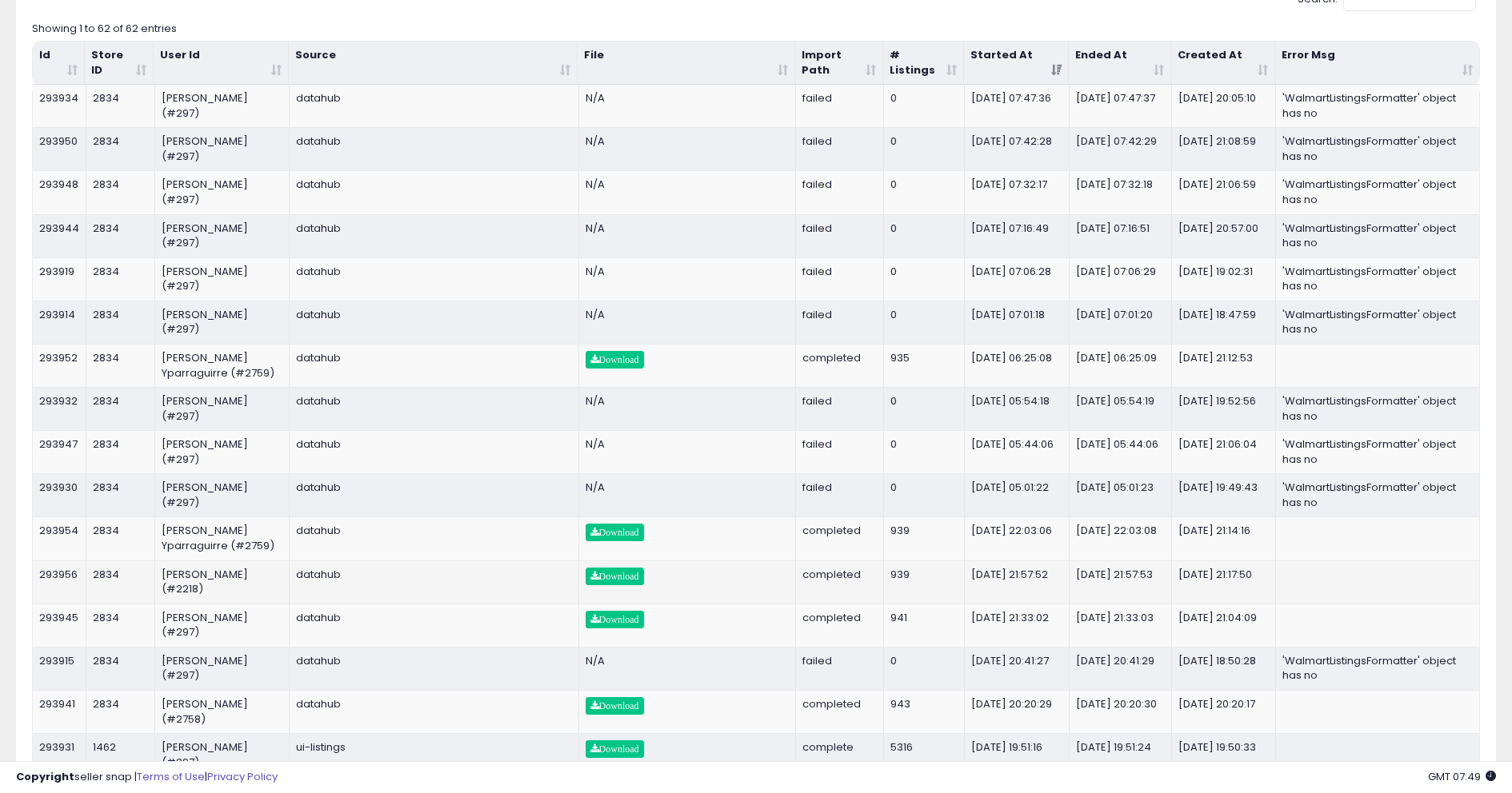
scroll to position [250, 0]
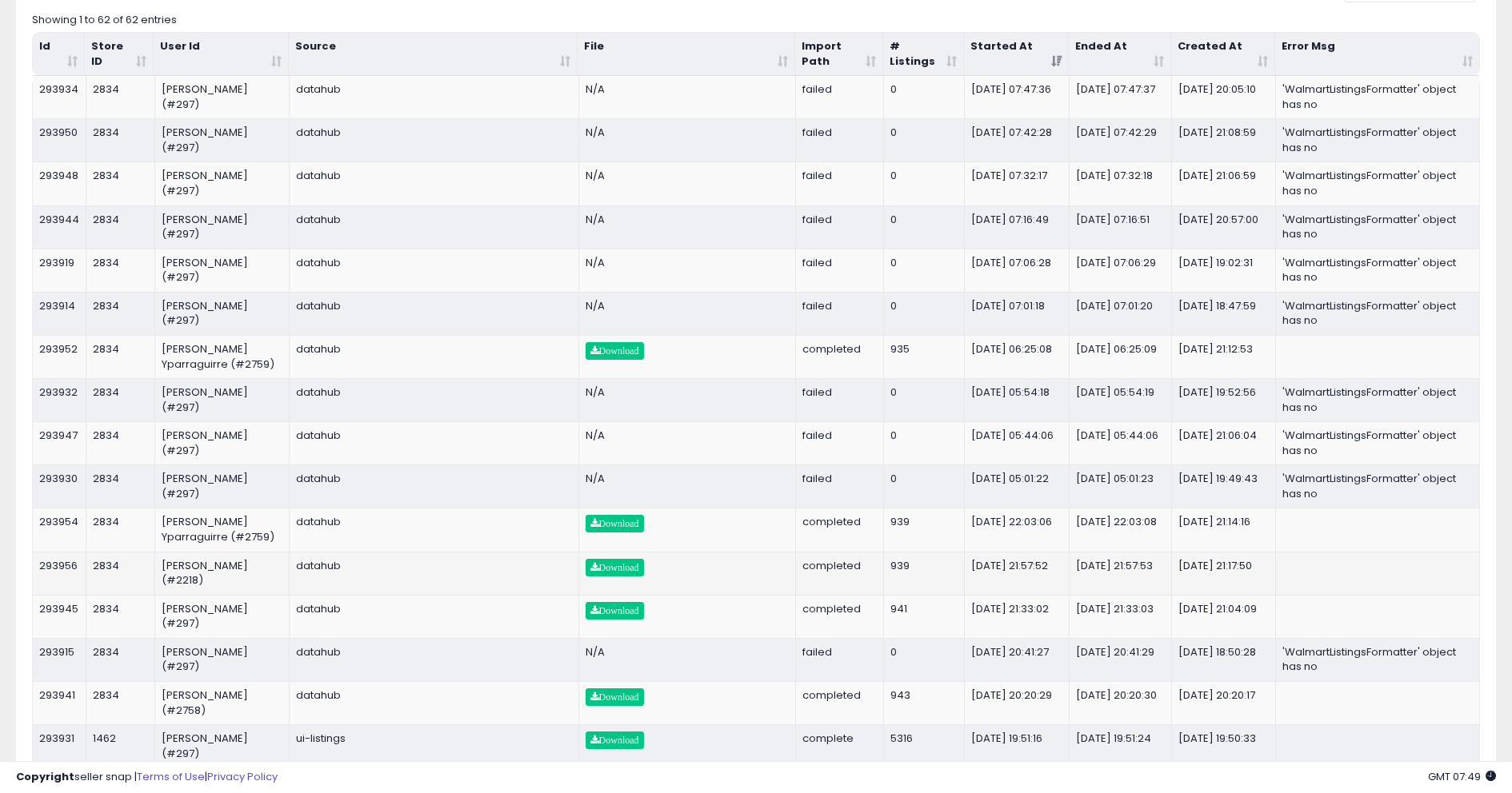
drag, startPoint x: 996, startPoint y: 583, endPoint x: 1073, endPoint y: 585, distance: 77.0
click at [997, 583] on td "2025-09-15 21:57:52" at bounding box center [1018, 574] width 105 height 43
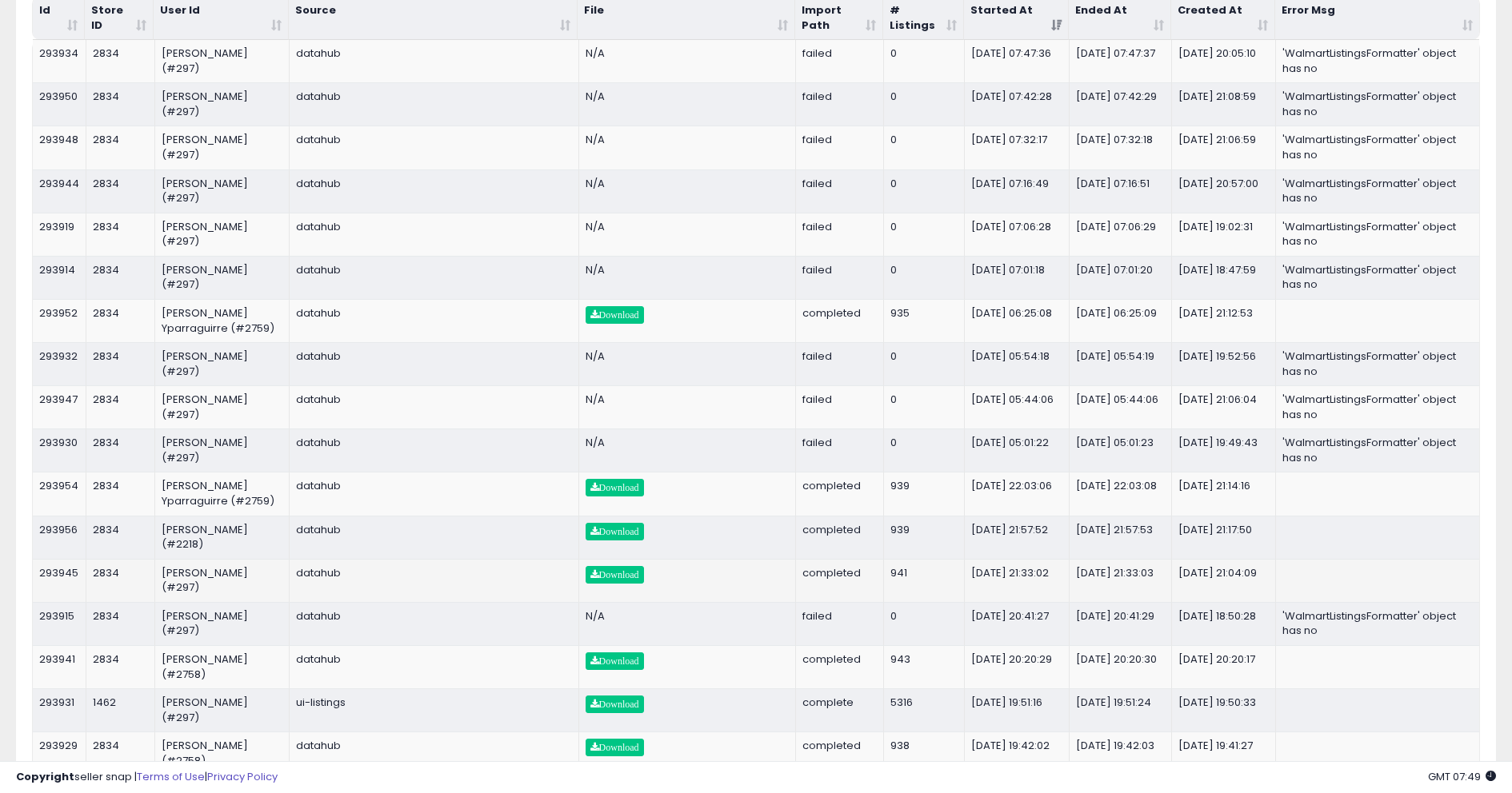
click at [991, 592] on td "2025-09-15 21:33:02" at bounding box center [1018, 580] width 105 height 43
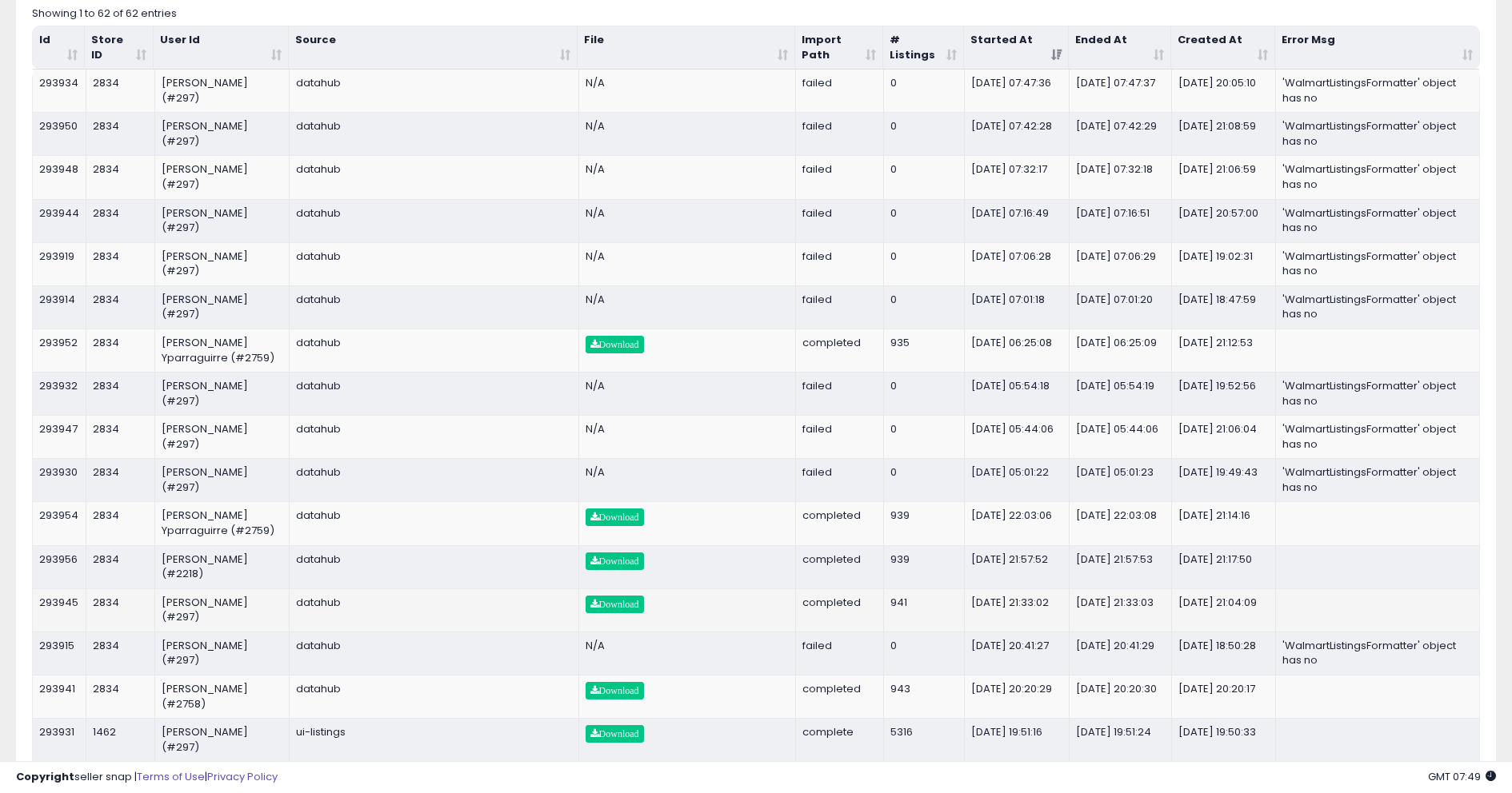
scroll to position [261, 0]
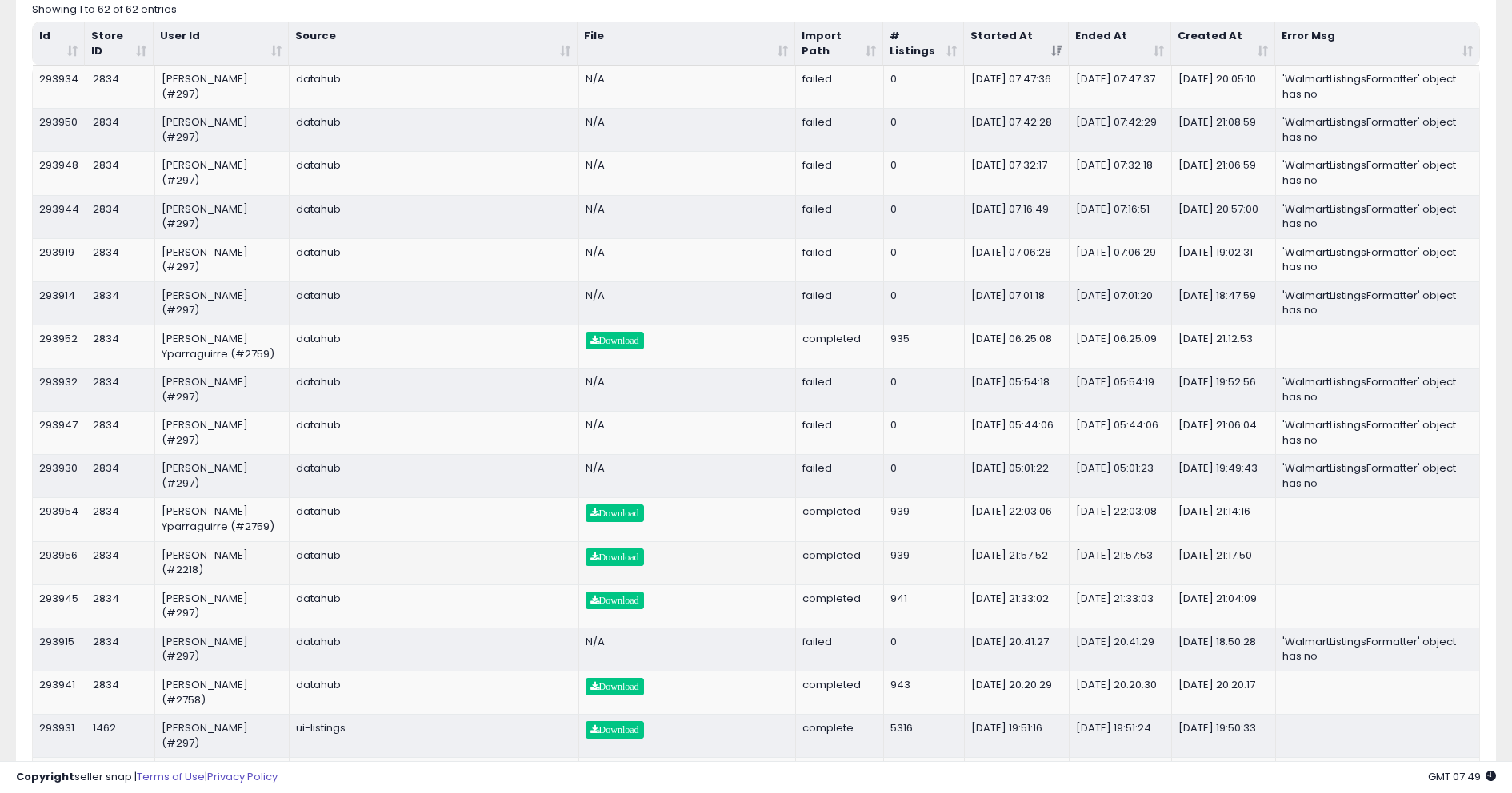
click at [1187, 574] on td "2025-09-15 21:17:50" at bounding box center [1223, 563] width 104 height 43
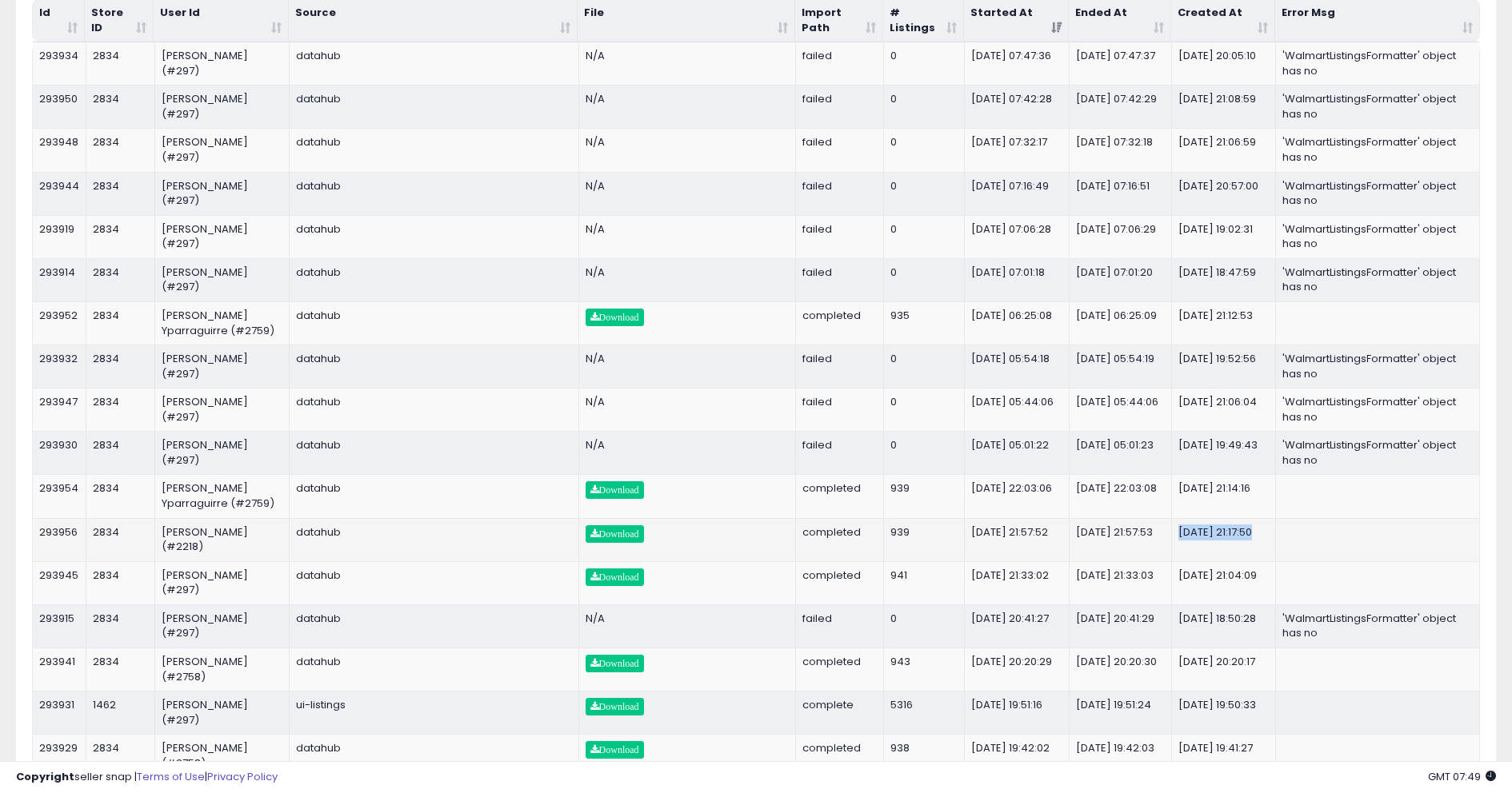
scroll to position [291, 0]
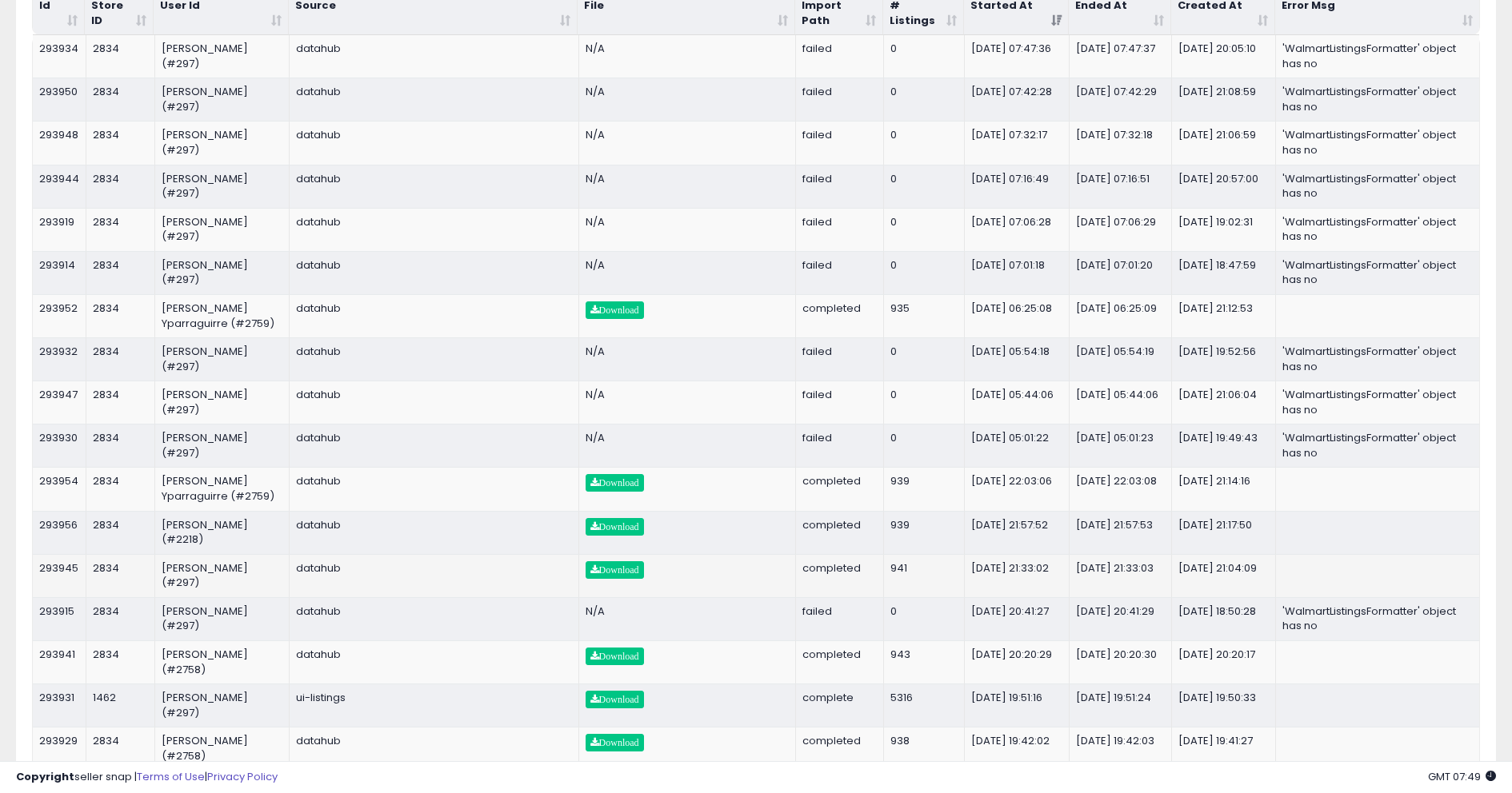
click at [1085, 568] on td "2025-09-15 21:33:03" at bounding box center [1121, 575] width 103 height 43
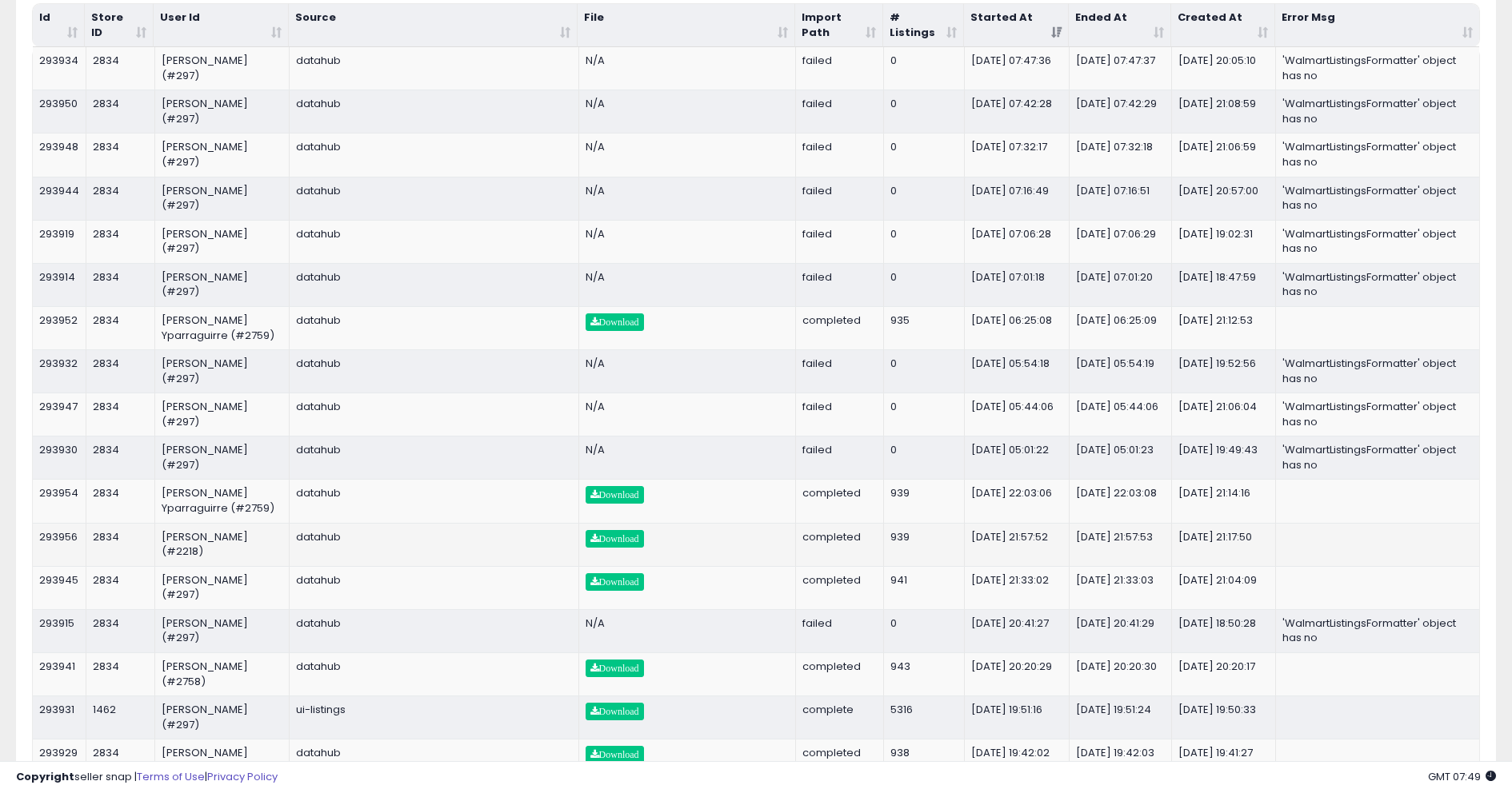
scroll to position [278, 0]
drag, startPoint x: 1177, startPoint y: 555, endPoint x: 1224, endPoint y: 551, distance: 47.2
click at [1224, 551] on td "2025-09-15 21:17:50" at bounding box center [1223, 545] width 104 height 43
click at [1005, 555] on td "2025-09-15 21:57:52" at bounding box center [1018, 545] width 105 height 43
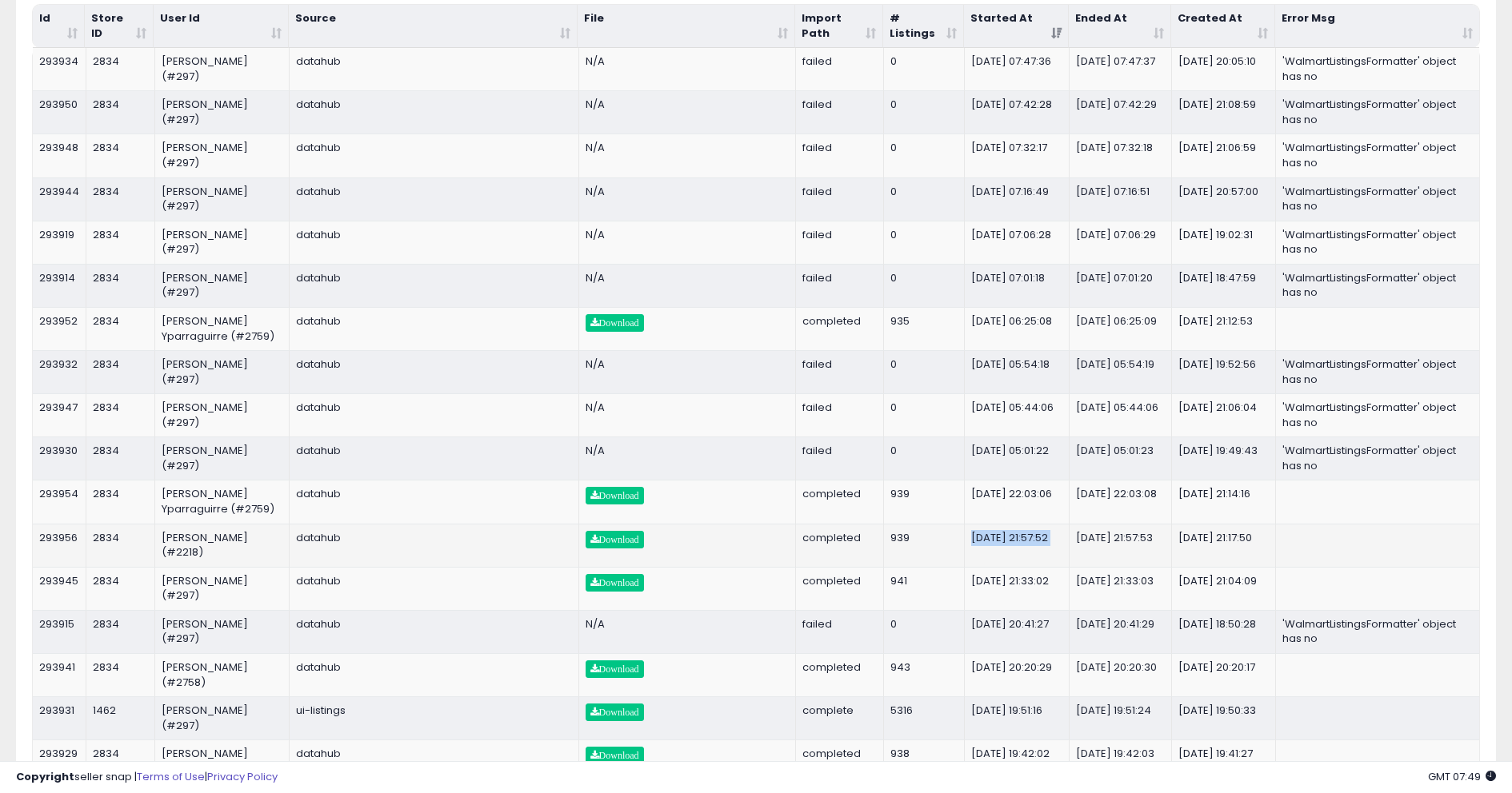
click at [1005, 555] on td "2025-09-15 21:57:52" at bounding box center [1018, 545] width 105 height 43
click at [1001, 554] on td "2025-09-15 21:57:52" at bounding box center [1018, 545] width 105 height 43
click at [1074, 556] on td "2025-09-15 21:57:53" at bounding box center [1121, 545] width 103 height 43
click at [1186, 548] on td "2025-09-15 21:17:50" at bounding box center [1223, 545] width 104 height 43
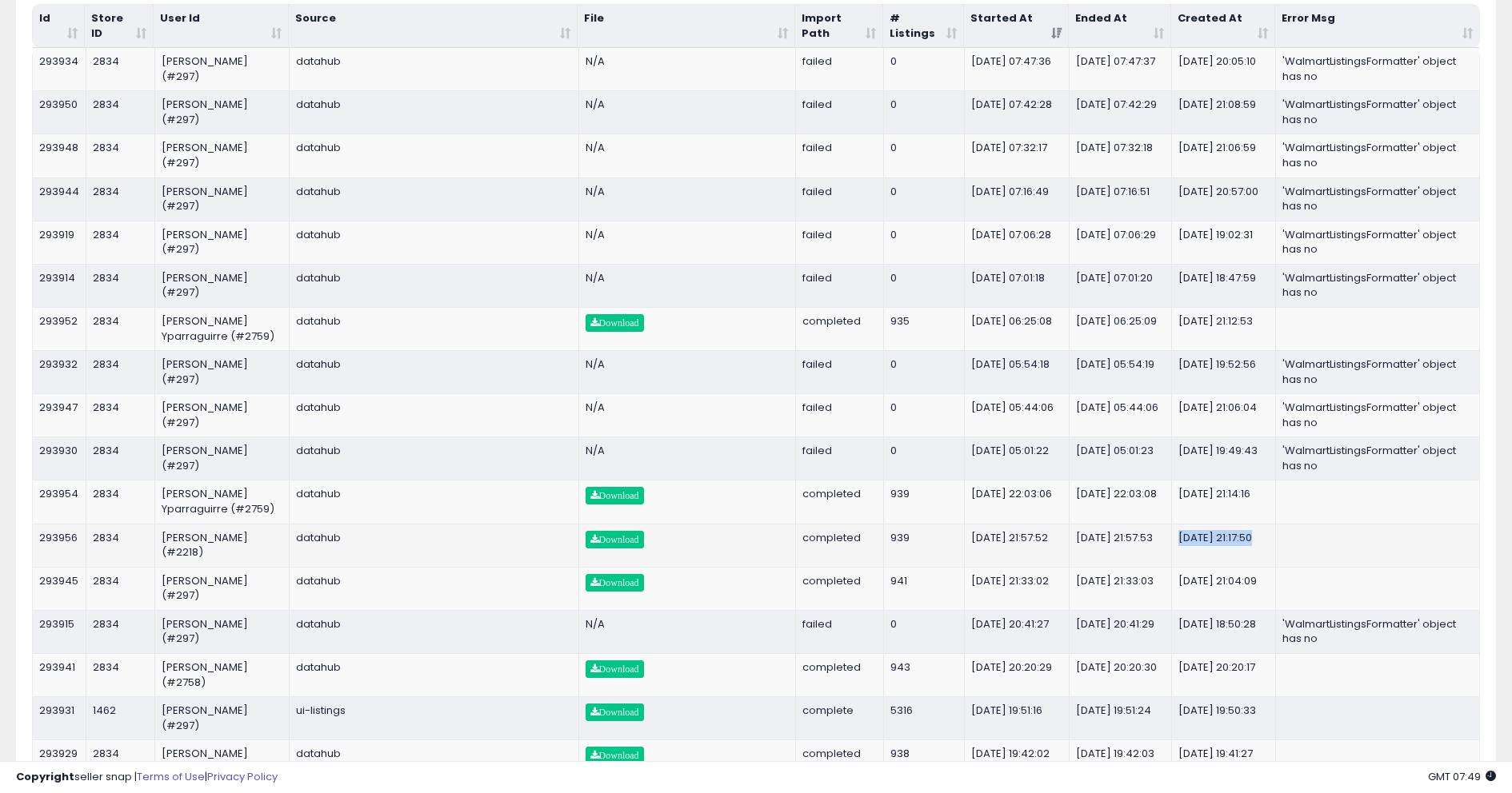
click at [1186, 548] on td "2025-09-15 21:17:50" at bounding box center [1223, 545] width 104 height 43
click at [1212, 554] on td "2025-09-15 21:17:50" at bounding box center [1223, 545] width 104 height 43
drag, startPoint x: 1226, startPoint y: 552, endPoint x: 1163, endPoint y: 537, distance: 64.8
click at [1163, 537] on tr "293956 2834 Britney Katz (#2218) datahub Download completed 939 2025-09-15 21:5…" at bounding box center [756, 545] width 1447 height 43
click at [1108, 547] on td "2025-09-15 21:57:53" at bounding box center [1121, 545] width 103 height 43
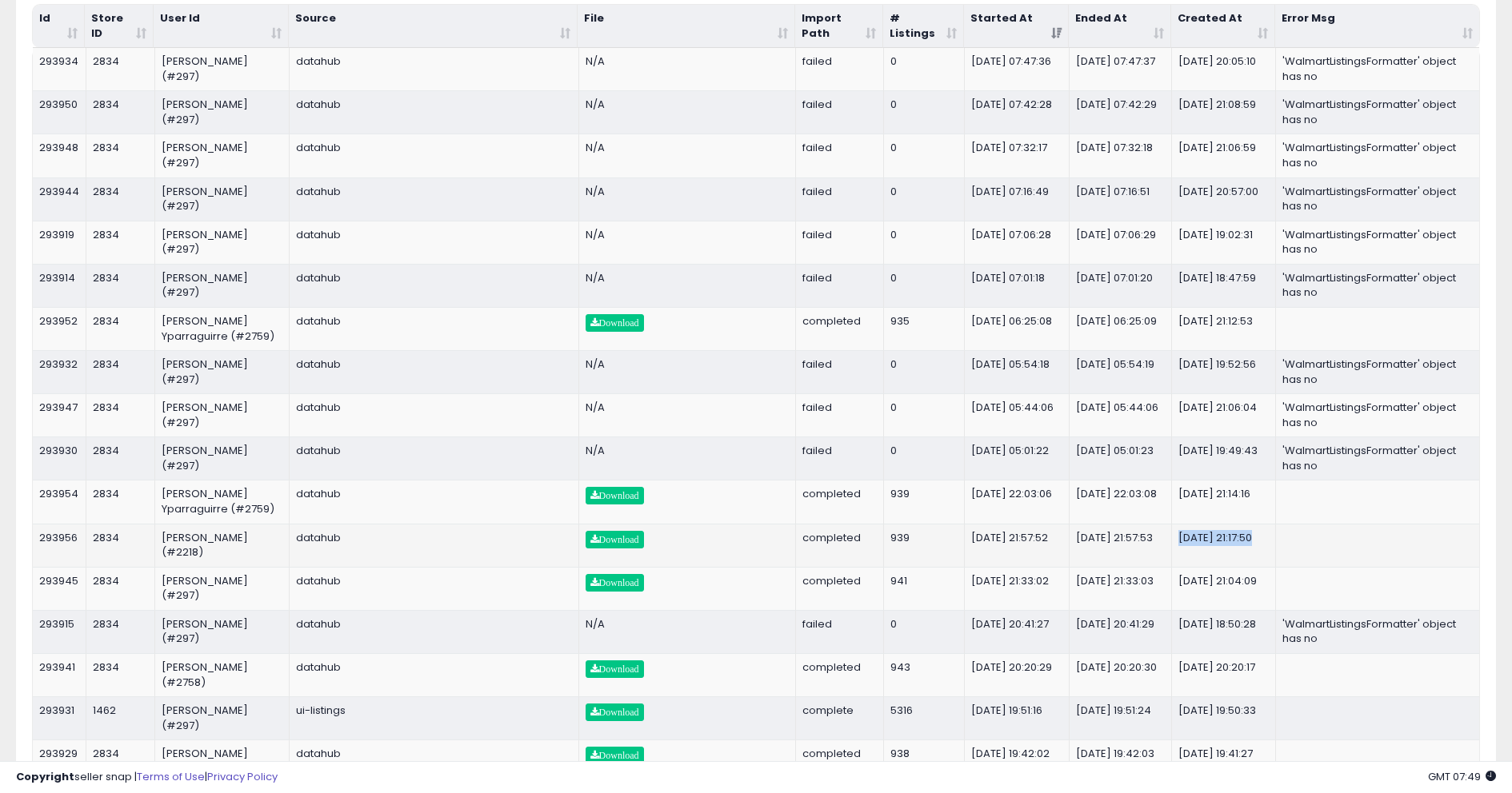
drag, startPoint x: 1132, startPoint y: 555, endPoint x: 1072, endPoint y: 538, distance: 62.4
click at [1073, 538] on td "2025-09-15 21:57:53" at bounding box center [1121, 545] width 103 height 43
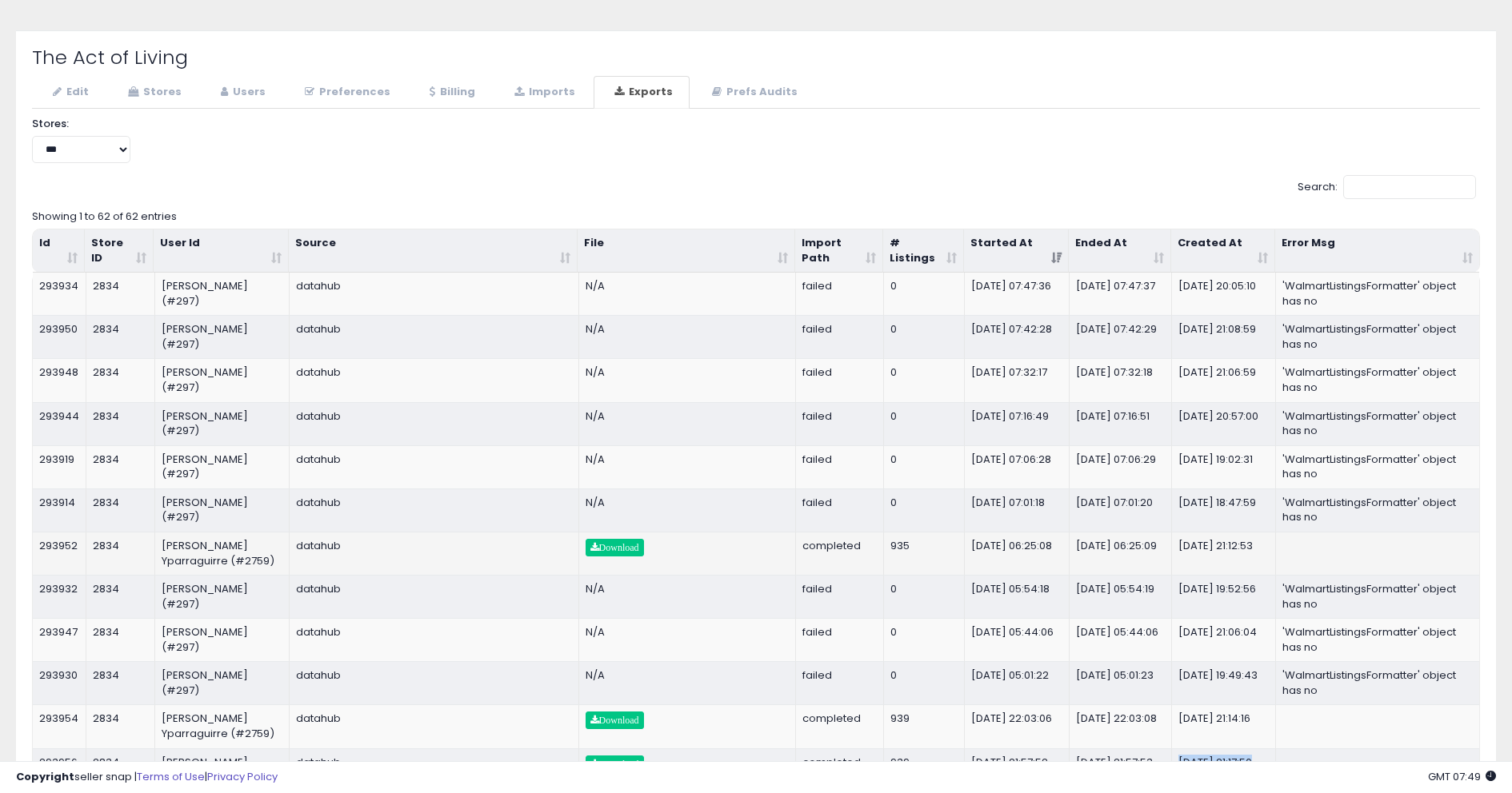
scroll to position [0, 0]
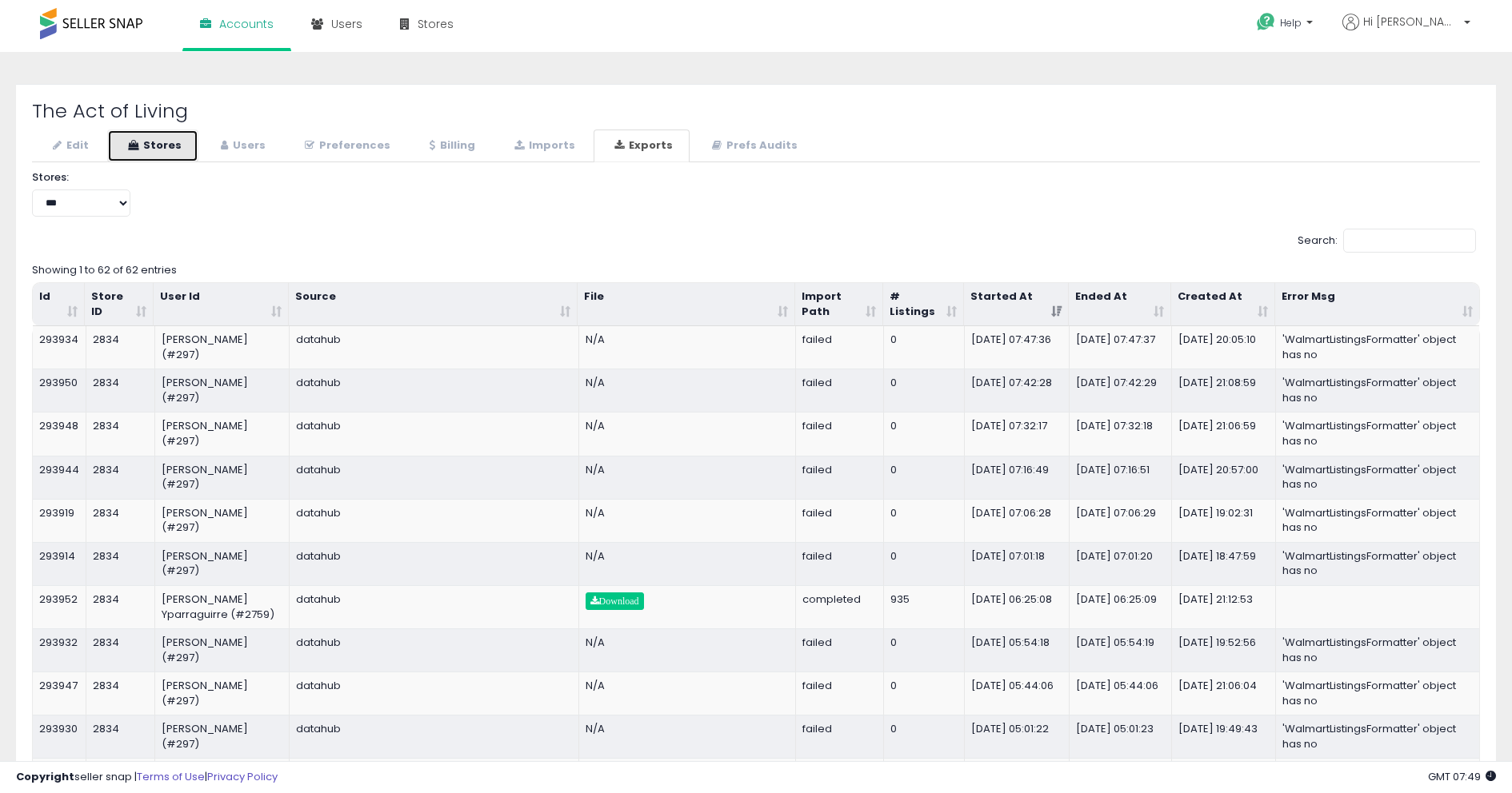
click at [178, 149] on link "Stores" at bounding box center [153, 146] width 92 height 33
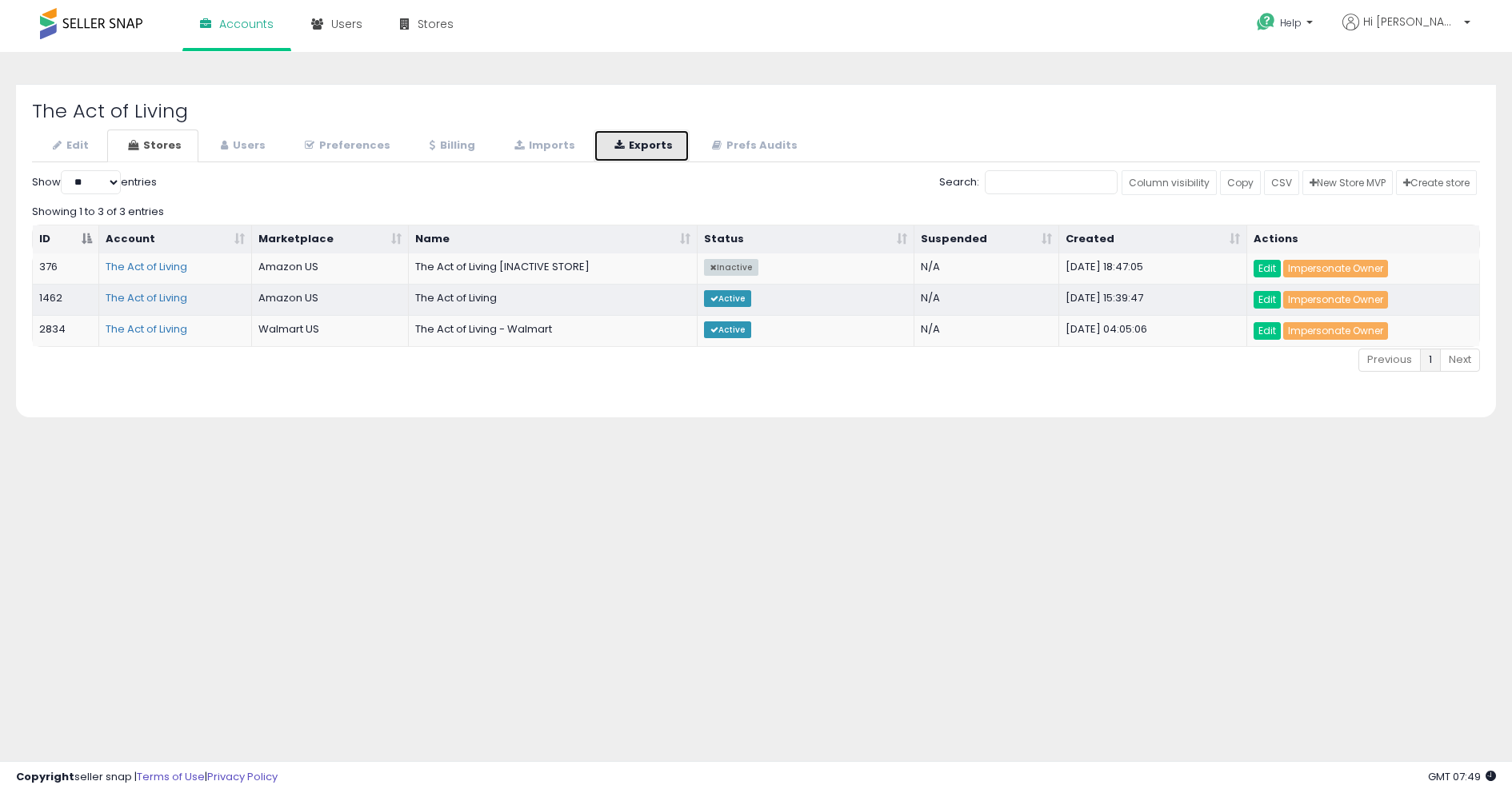
click at [600, 142] on link "Exports" at bounding box center [641, 146] width 96 height 33
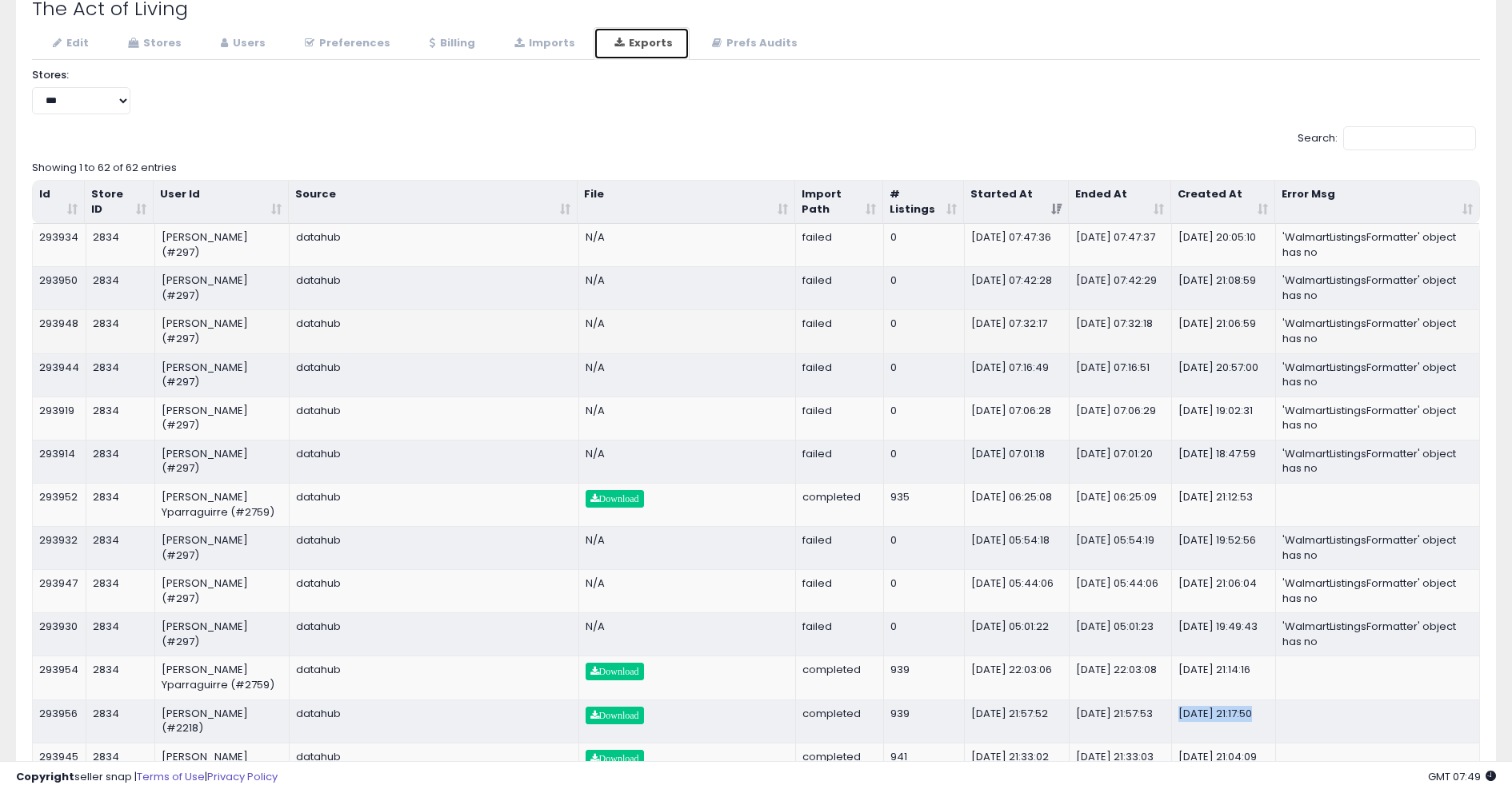
scroll to position [109, 0]
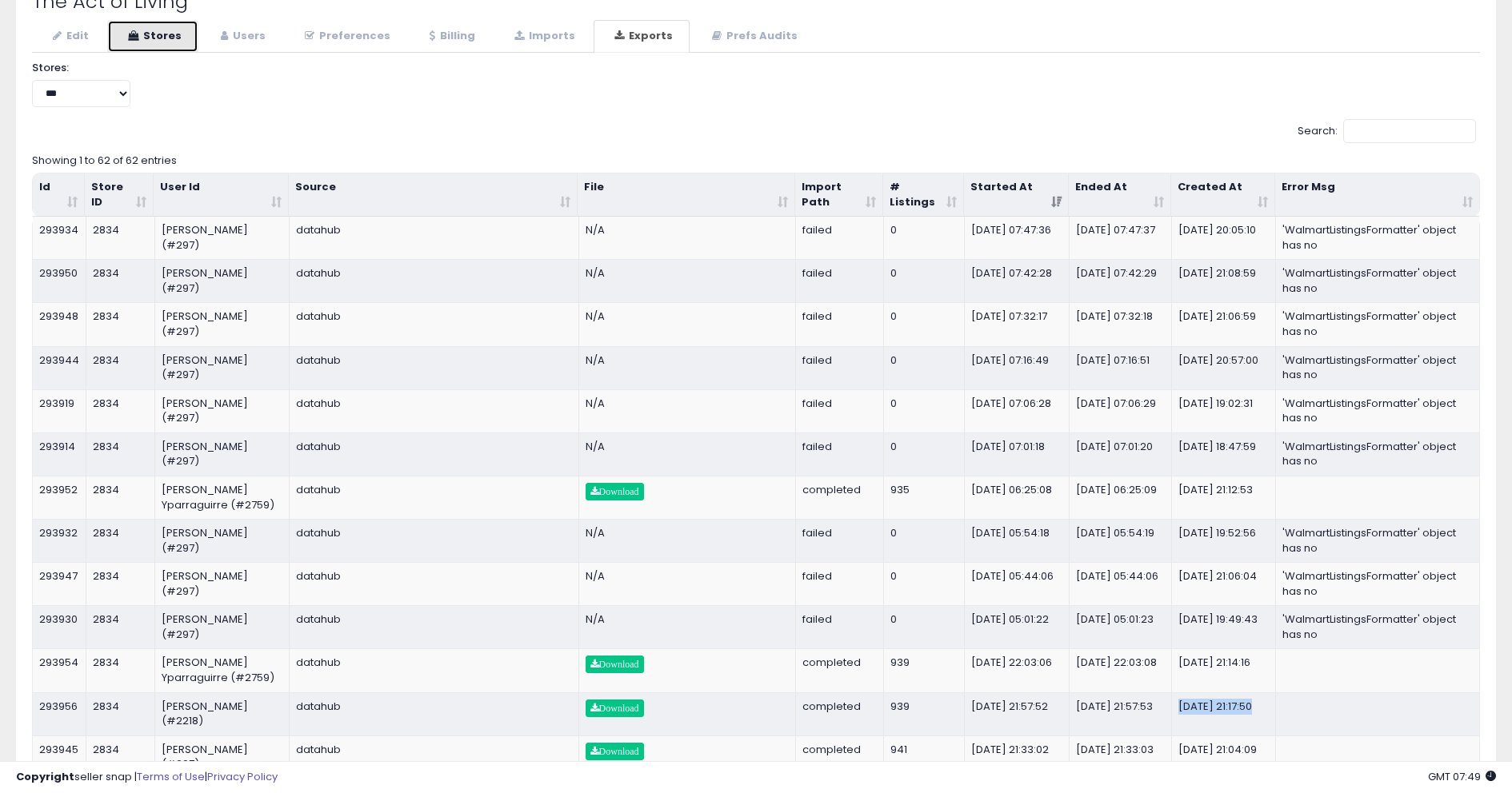
click at [166, 37] on link "Stores" at bounding box center [153, 35] width 92 height 33
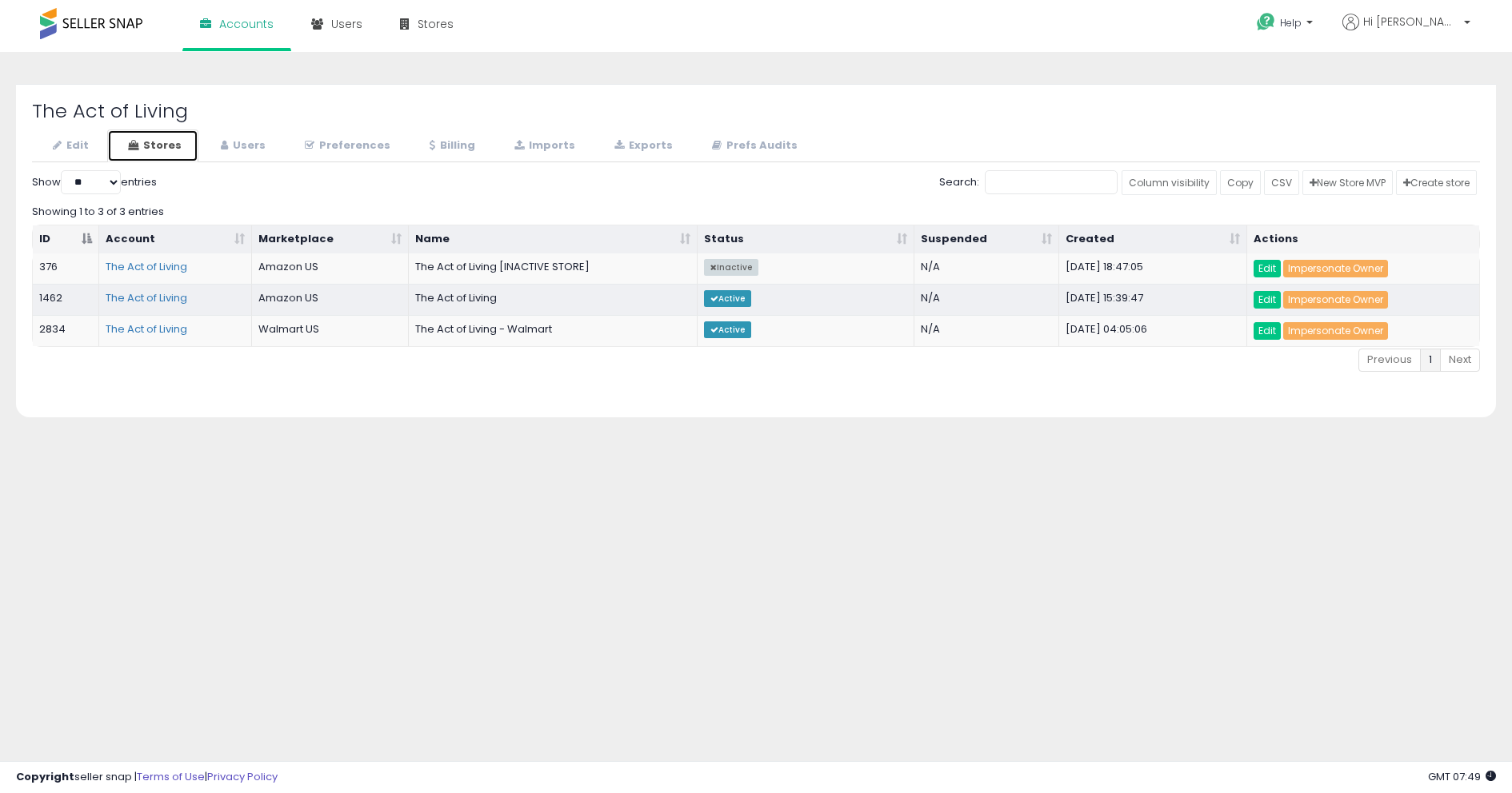
scroll to position [0, 0]
click at [1304, 297] on link "Impersonate Owner" at bounding box center [1335, 300] width 105 height 18
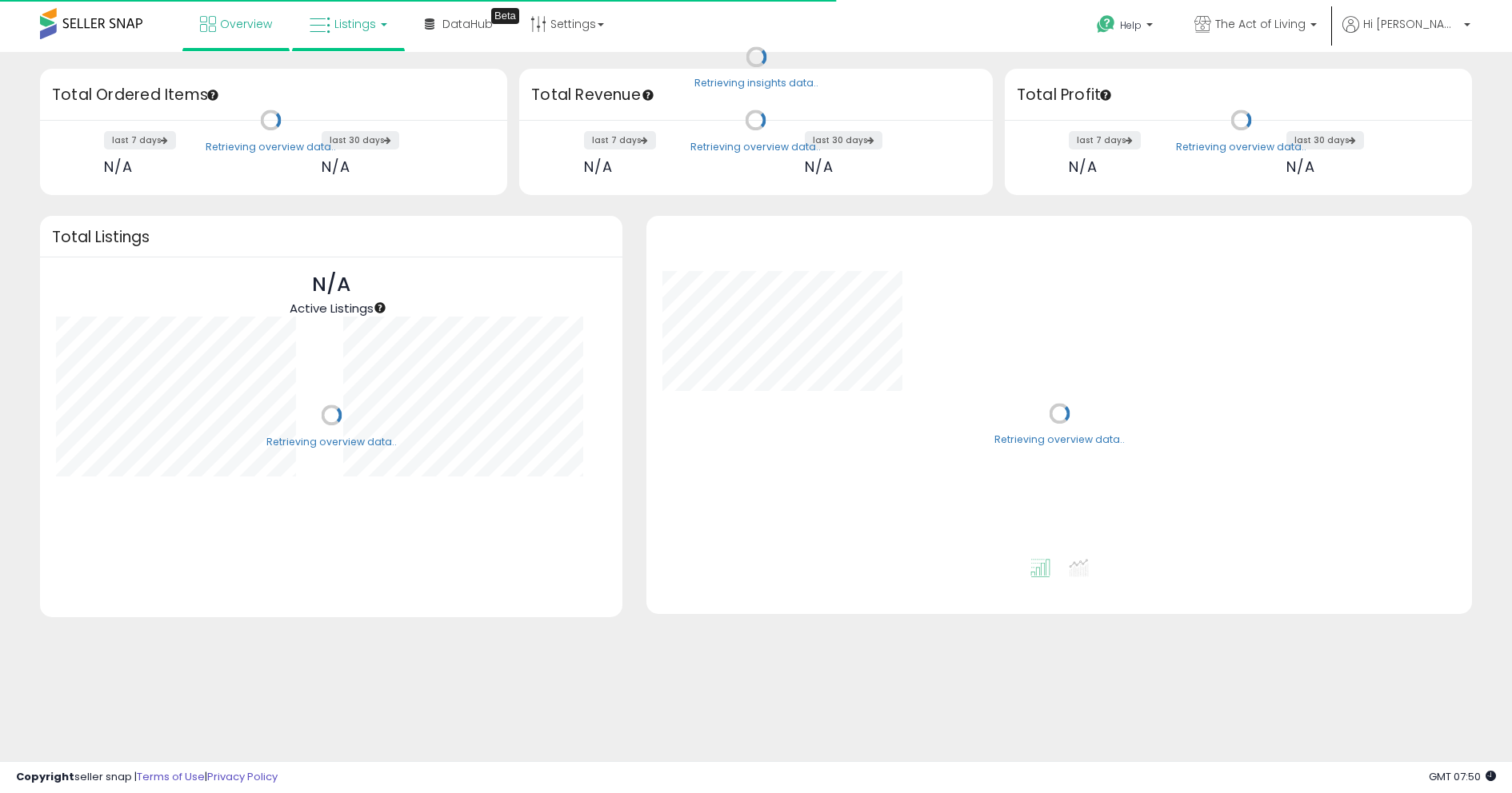
click at [329, 37] on link "Listings" at bounding box center [348, 23] width 102 height 48
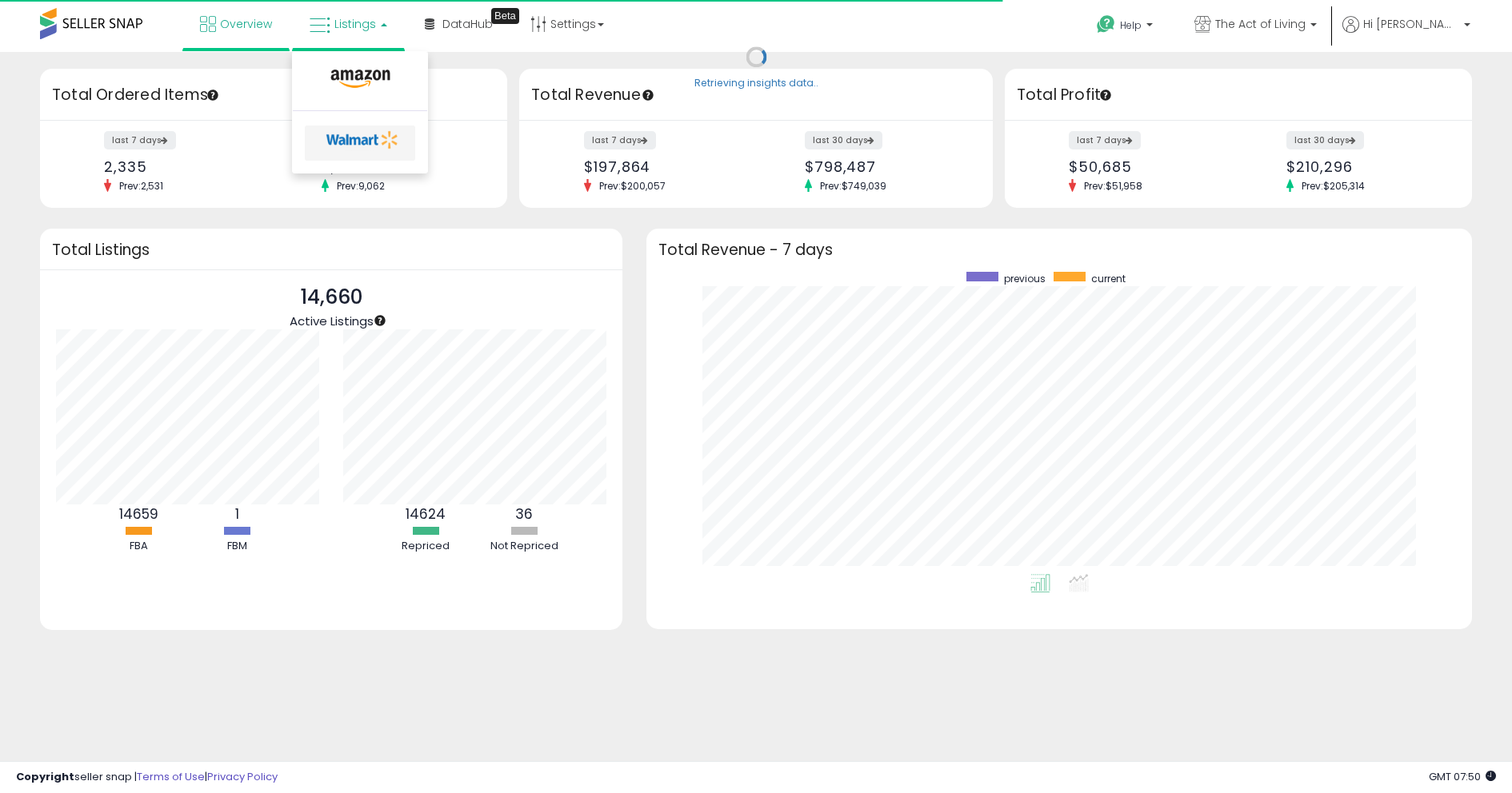
scroll to position [303, 792]
click at [340, 142] on icon at bounding box center [363, 140] width 84 height 24
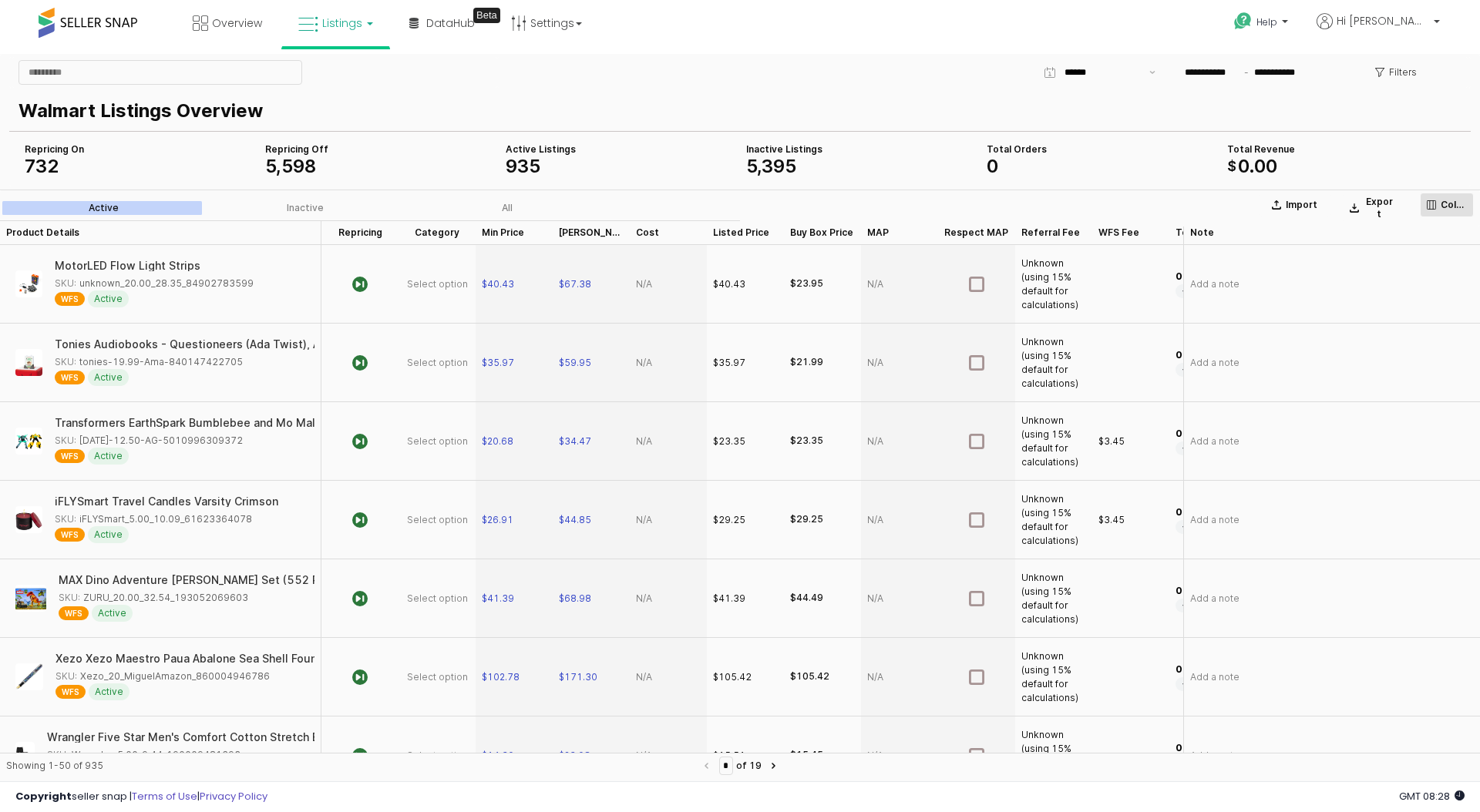
click at [1444, 199] on p "Columns" at bounding box center [1453, 205] width 26 height 13
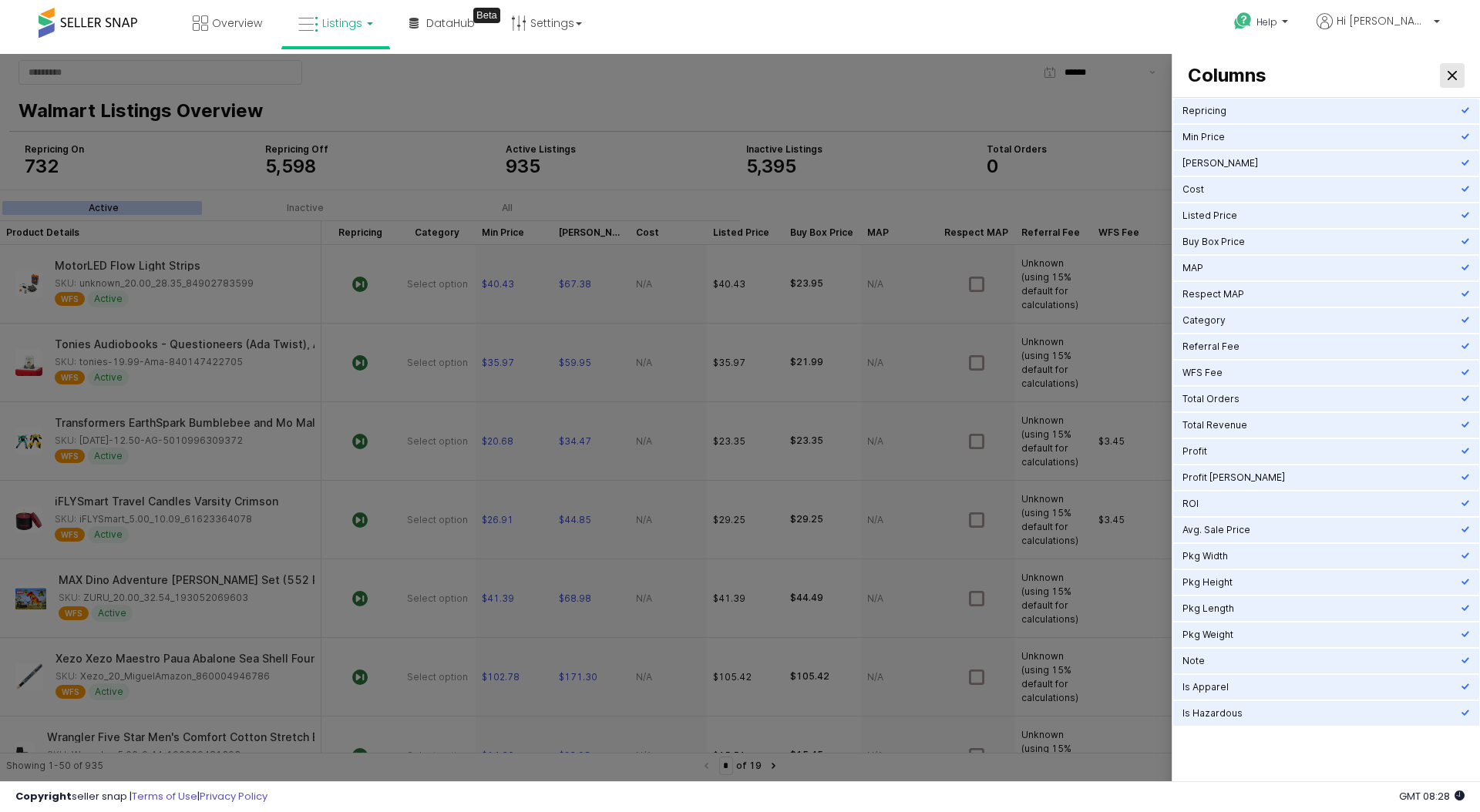
click at [1439, 82] on button "Close" at bounding box center [1451, 75] width 24 height 24
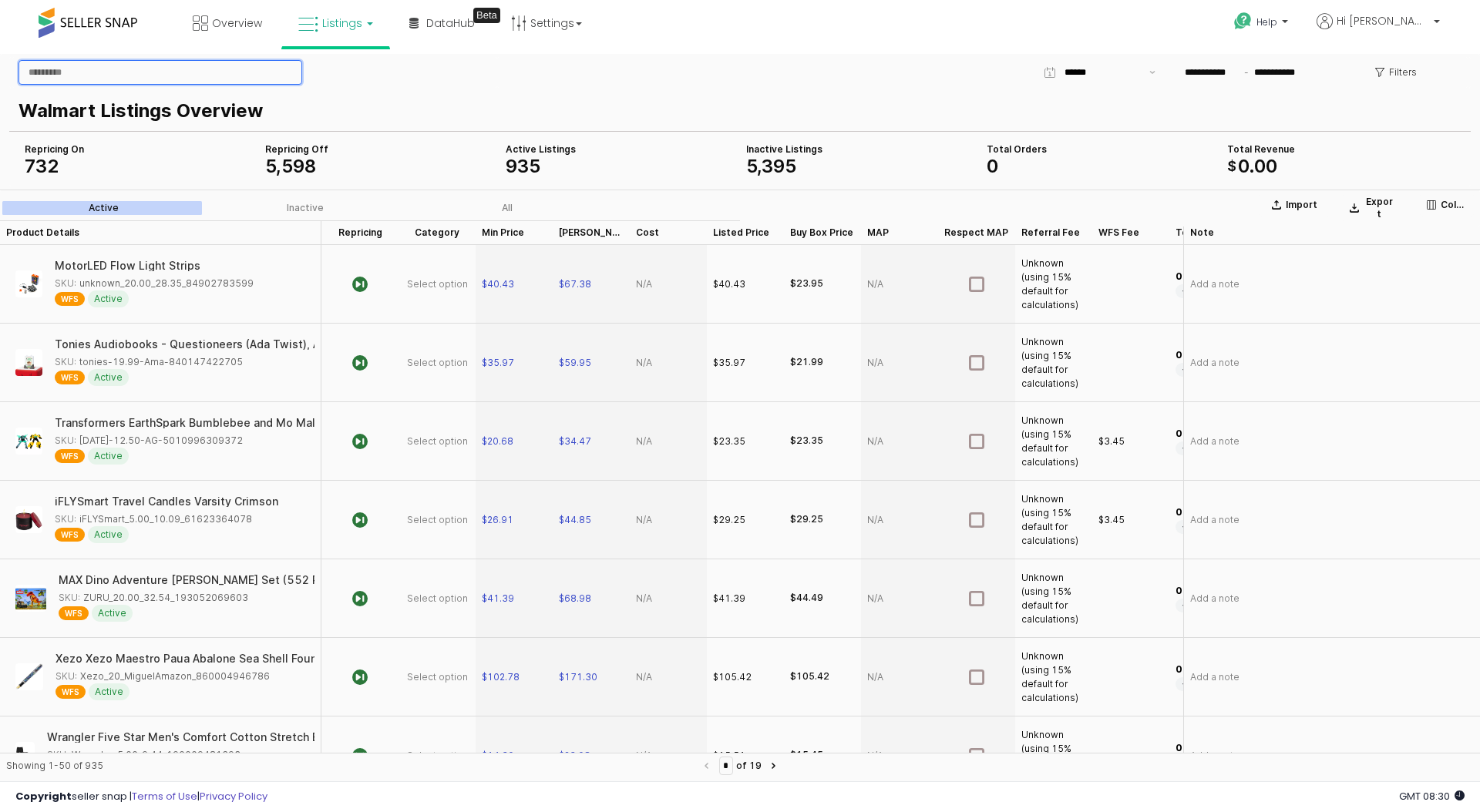
click at [192, 67] on input "App Frame" at bounding box center [159, 73] width 282 height 23
paste input "**********"
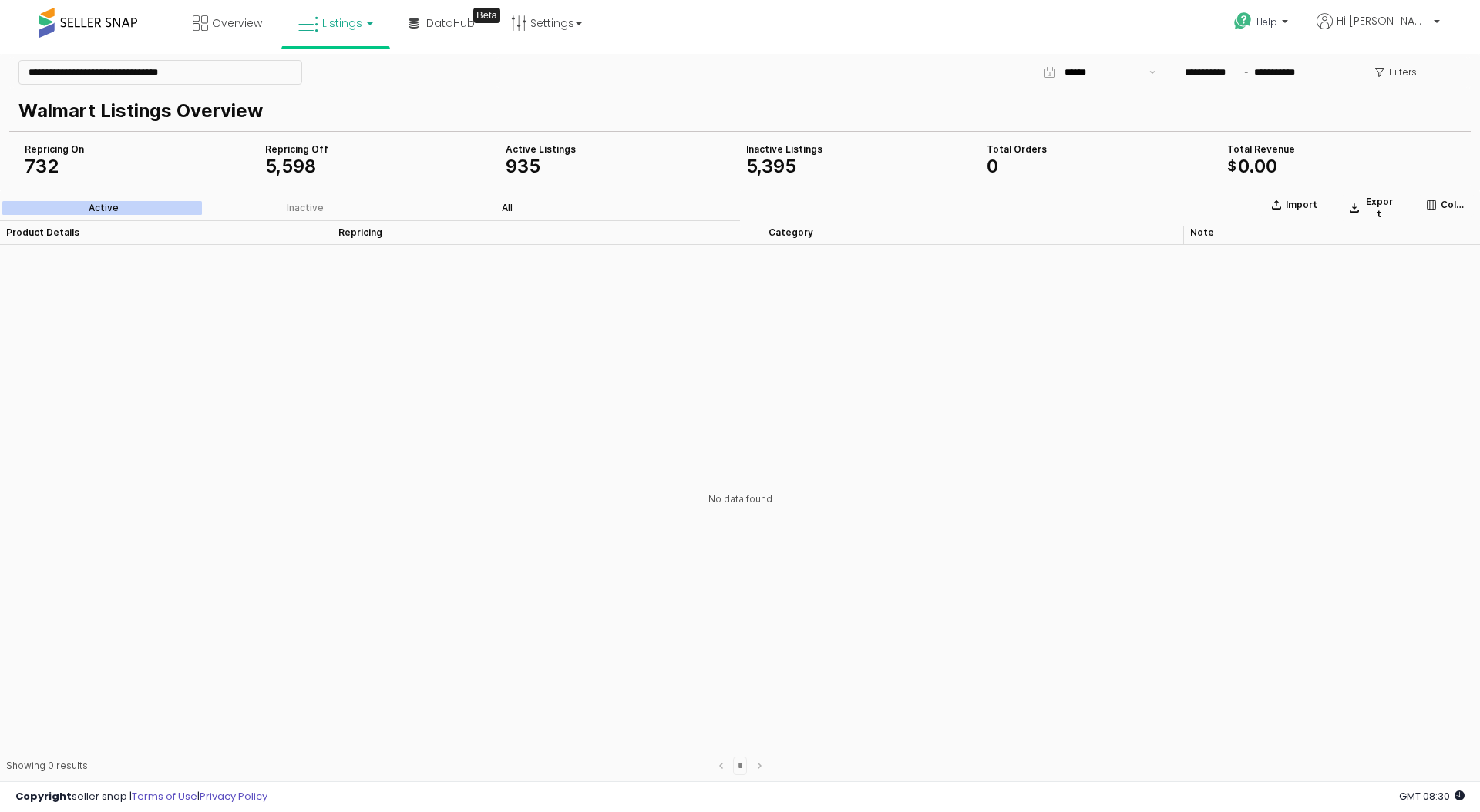
click at [494, 202] on label "All" at bounding box center [507, 207] width 202 height 14
drag, startPoint x: 105, startPoint y: 72, endPoint x: 408, endPoint y: 104, distance: 304.7
click at [408, 104] on div "**********" at bounding box center [739, 122] width 1461 height 130
click at [237, 83] on input "**********" at bounding box center [159, 73] width 282 height 23
paste input "*********"
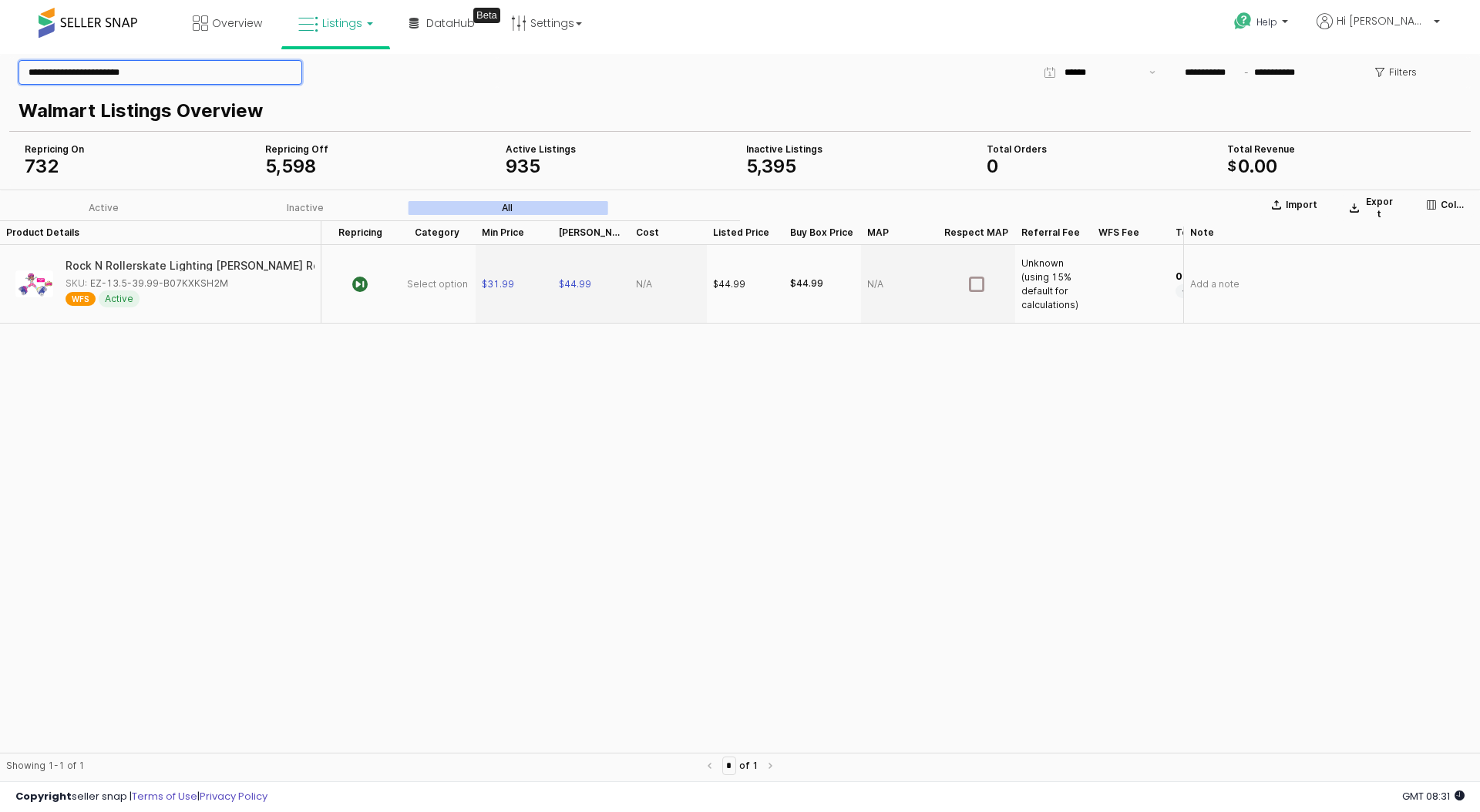
paste input "**********"
paste input "********"
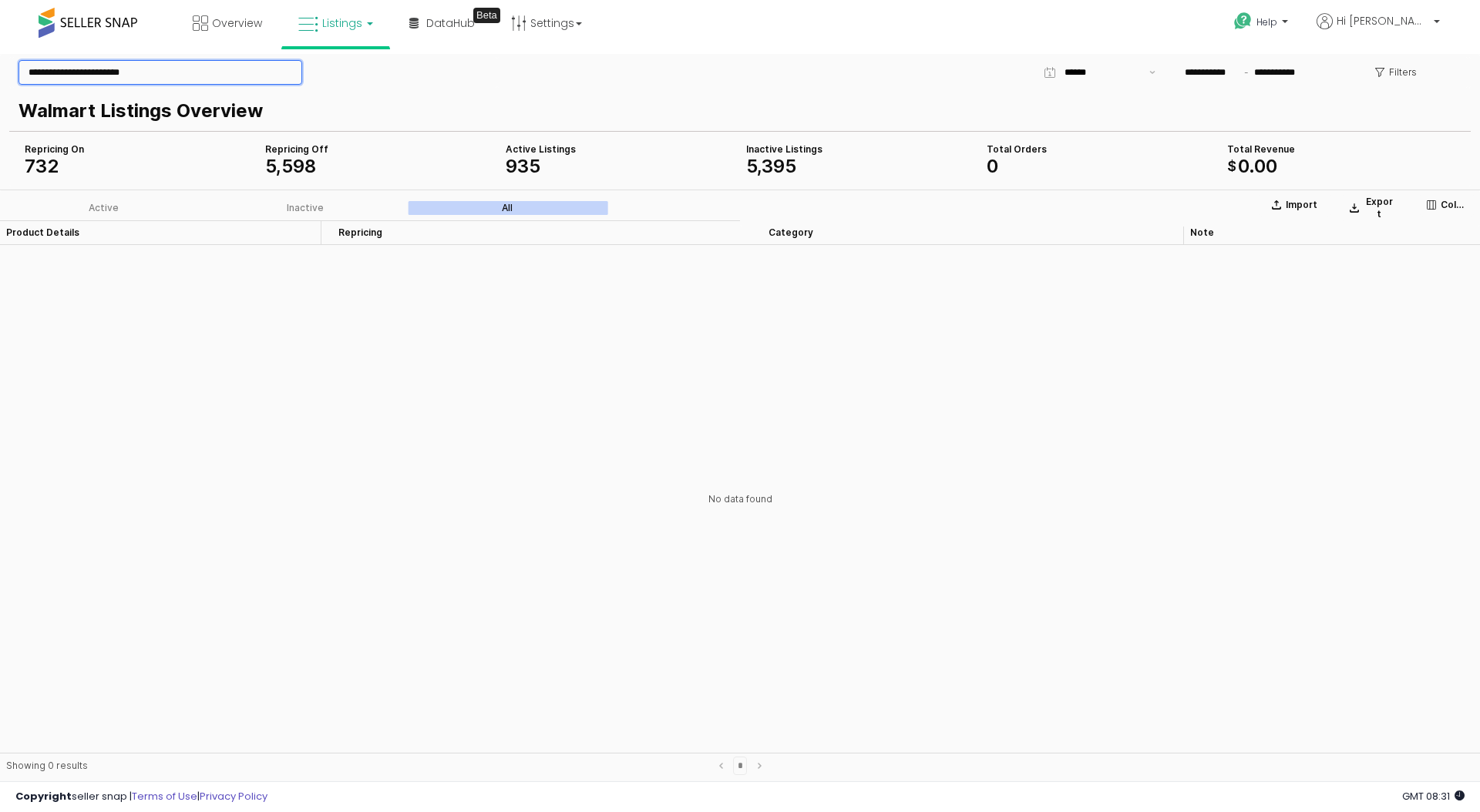
type input "**********"
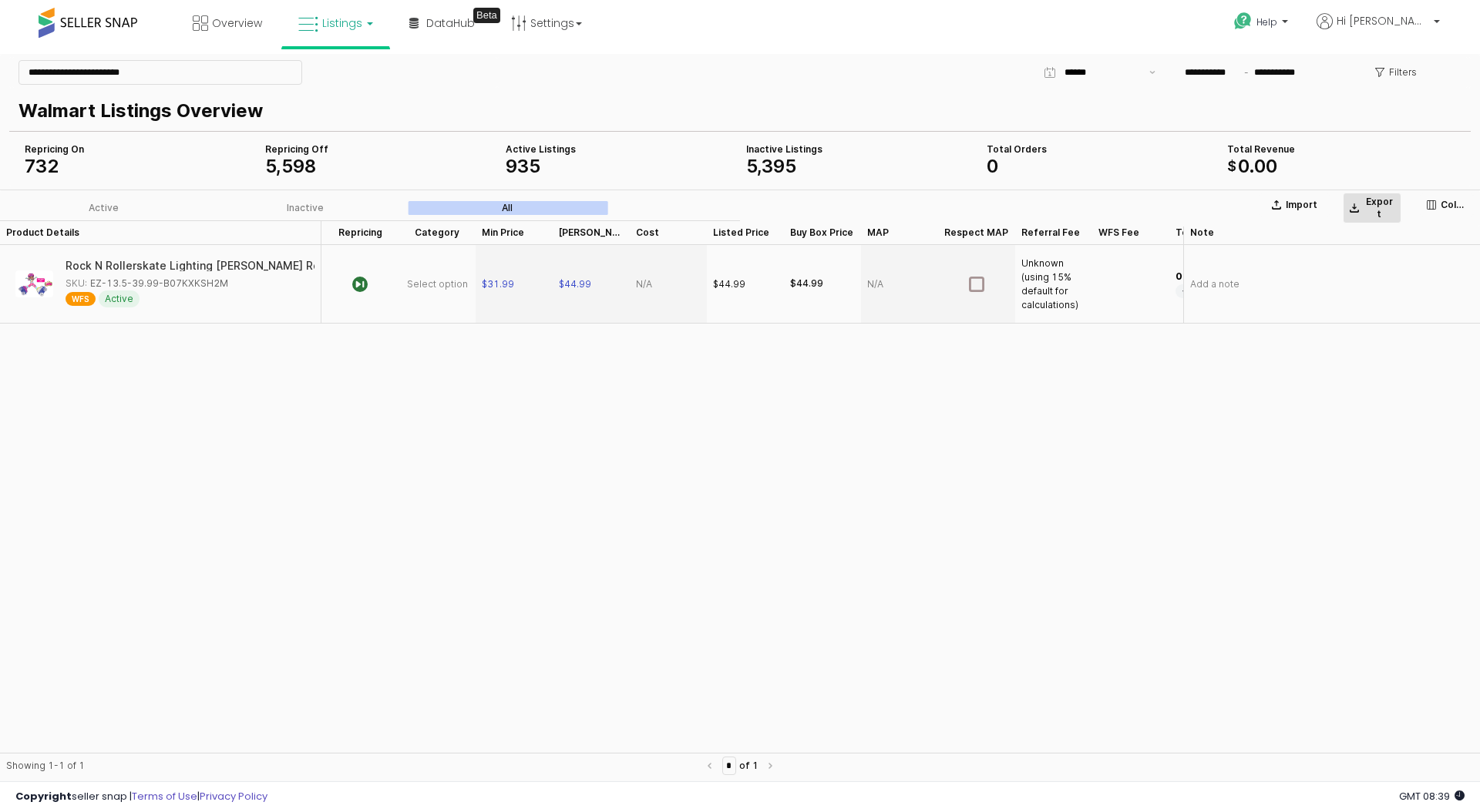
click at [1367, 202] on p "Export" at bounding box center [1379, 207] width 31 height 24
